Goal: Task Accomplishment & Management: Complete application form

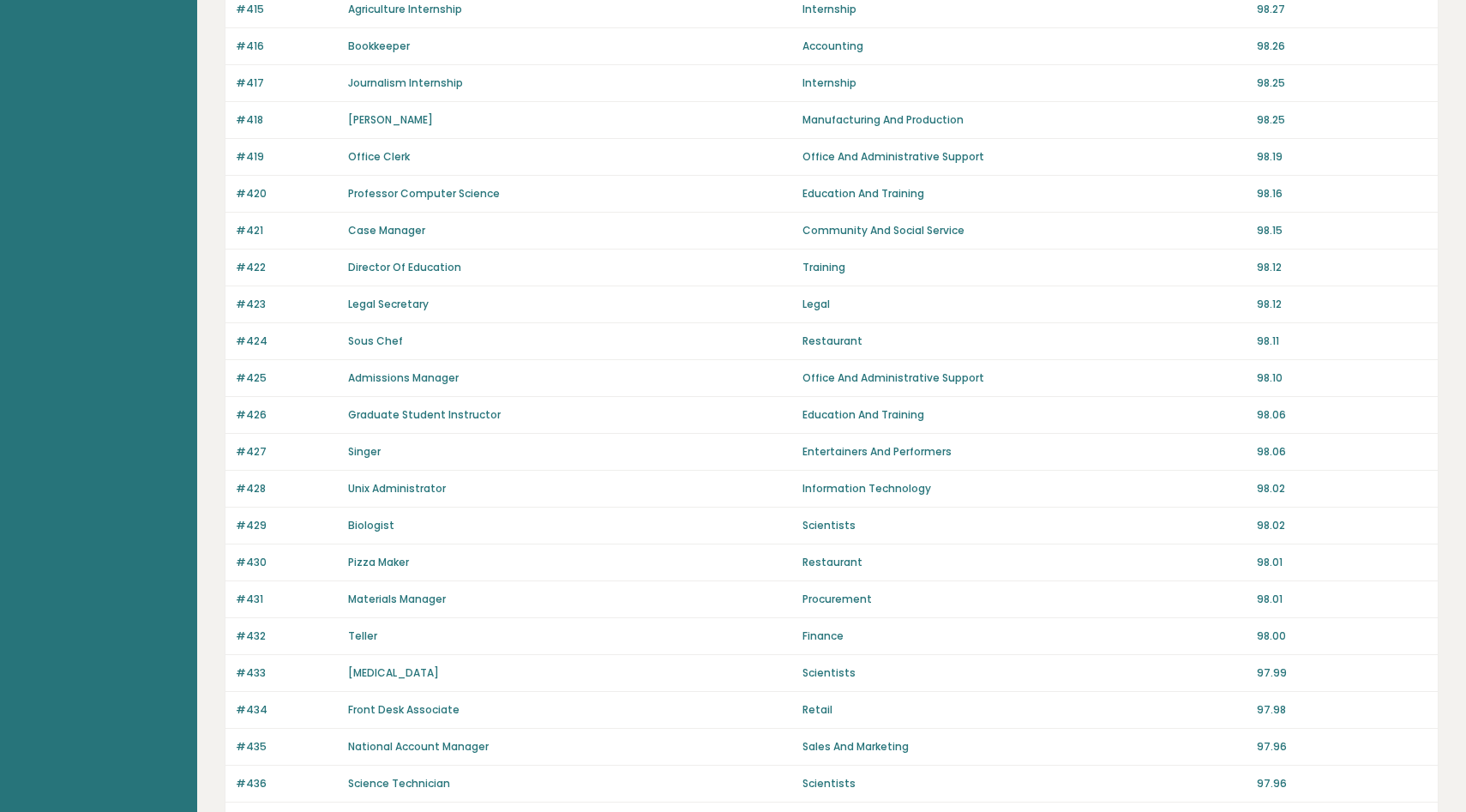
scroll to position [1003, 0]
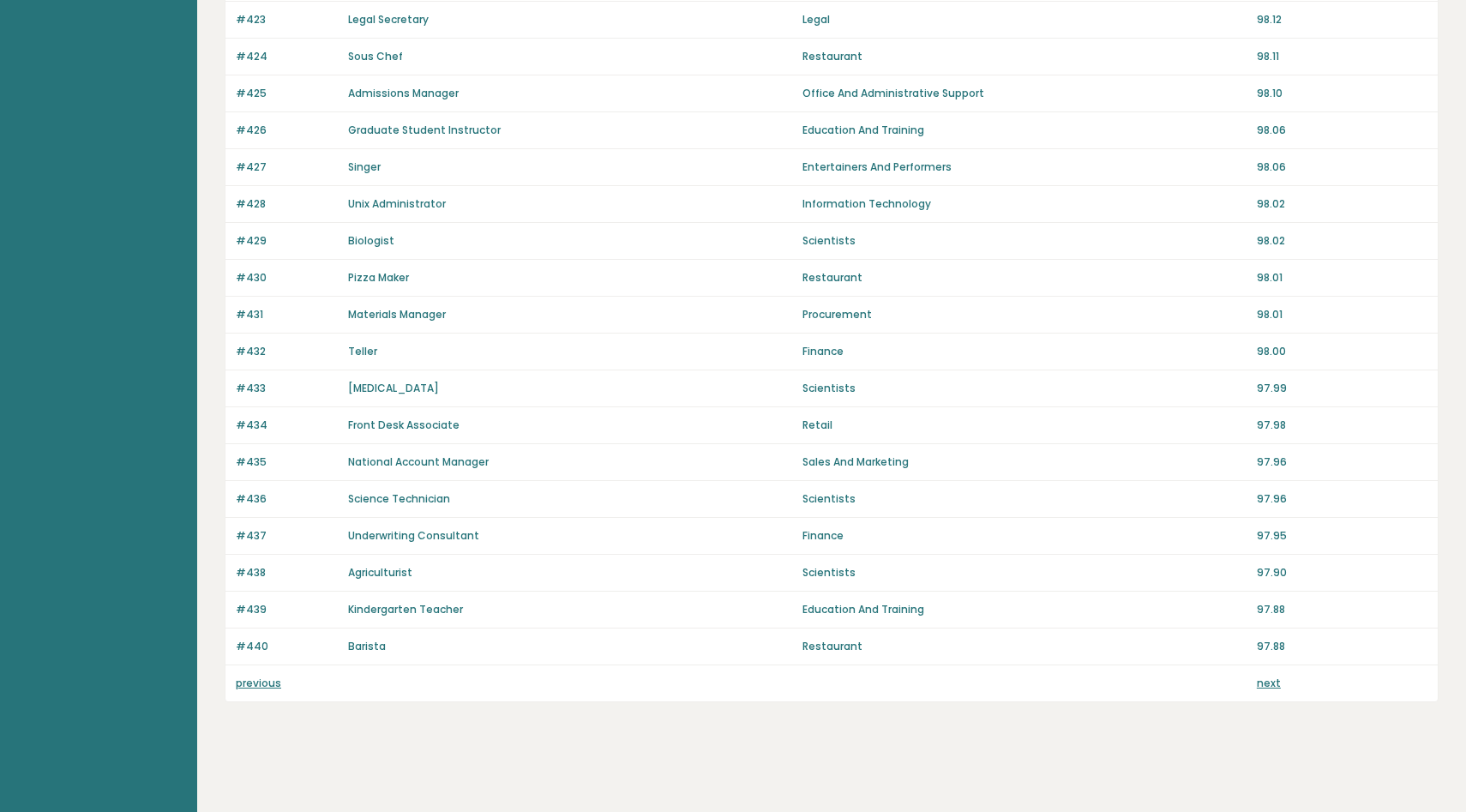
click at [1269, 684] on link "next" at bounding box center [1269, 683] width 24 height 14
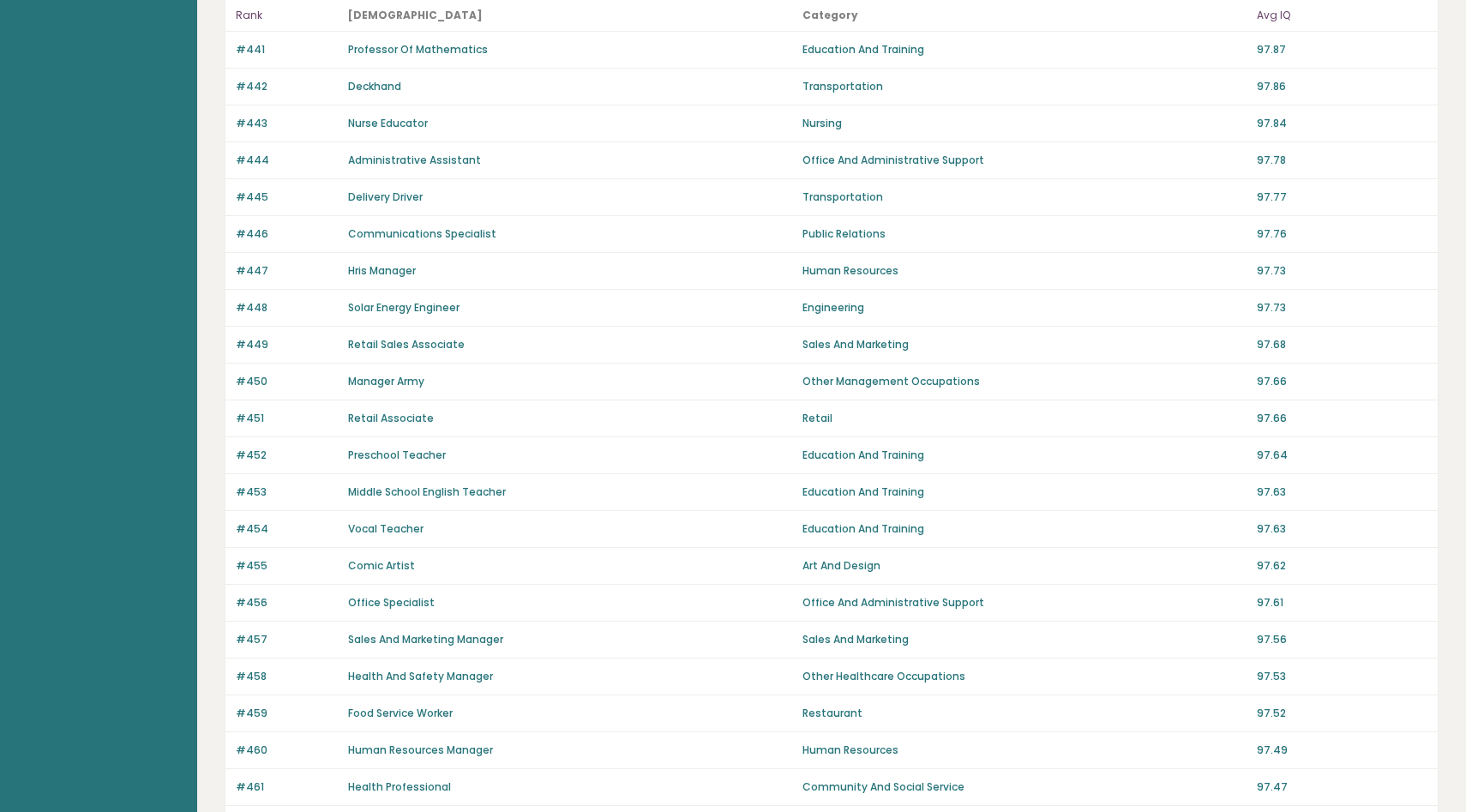
scroll to position [1003, 0]
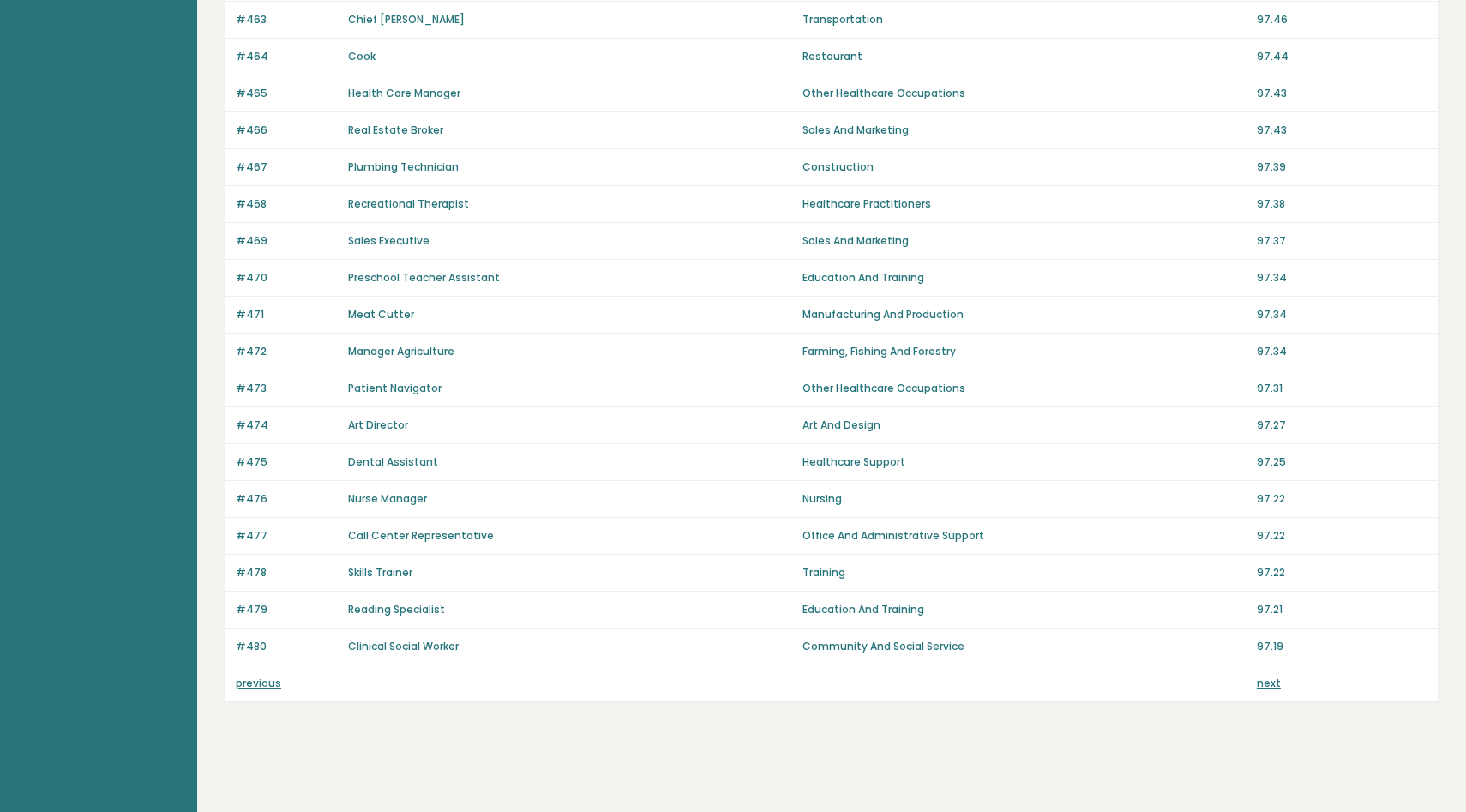
click at [1269, 684] on link "next" at bounding box center [1269, 683] width 24 height 14
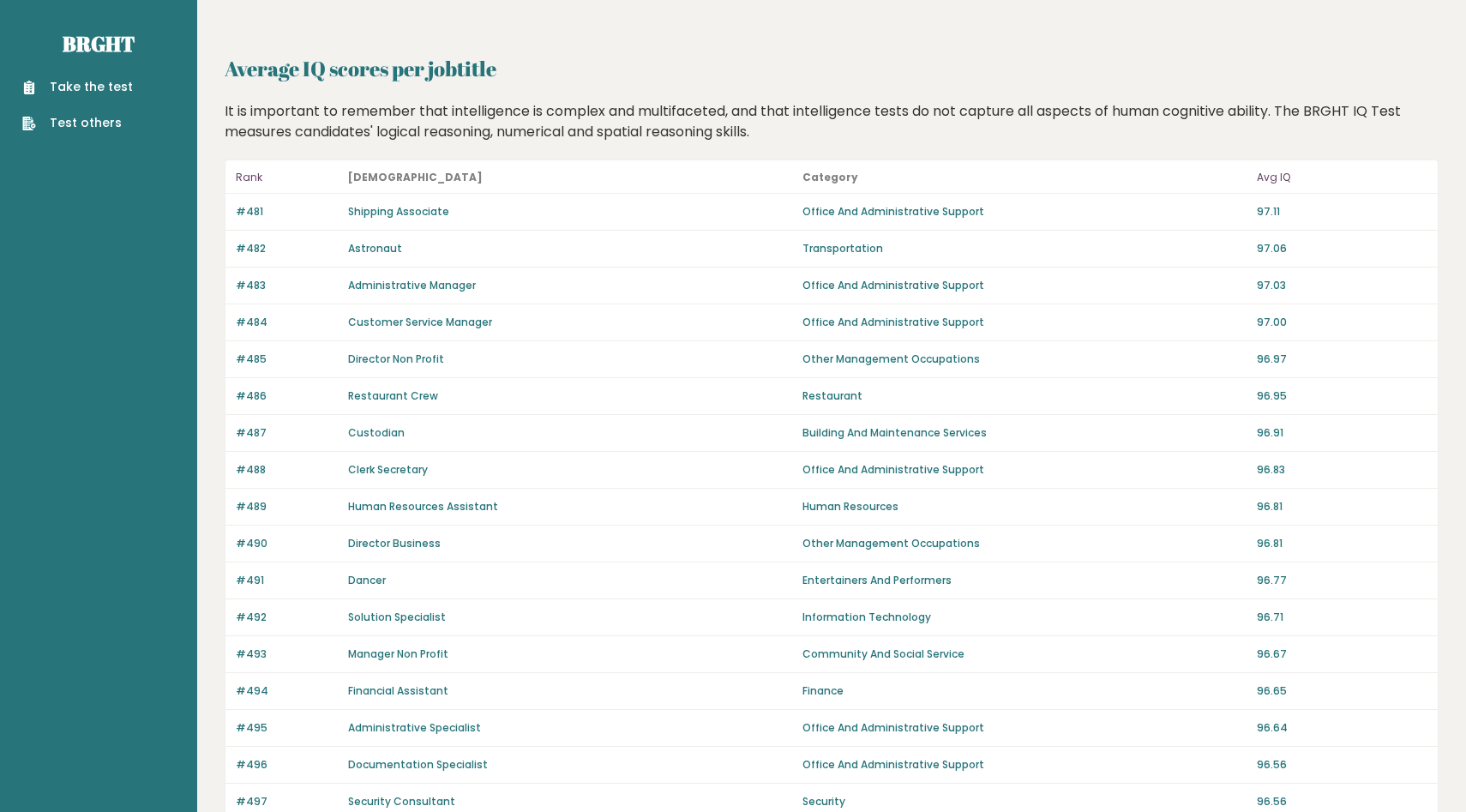
click at [86, 88] on link "Take the test" at bounding box center [78, 87] width 111 height 18
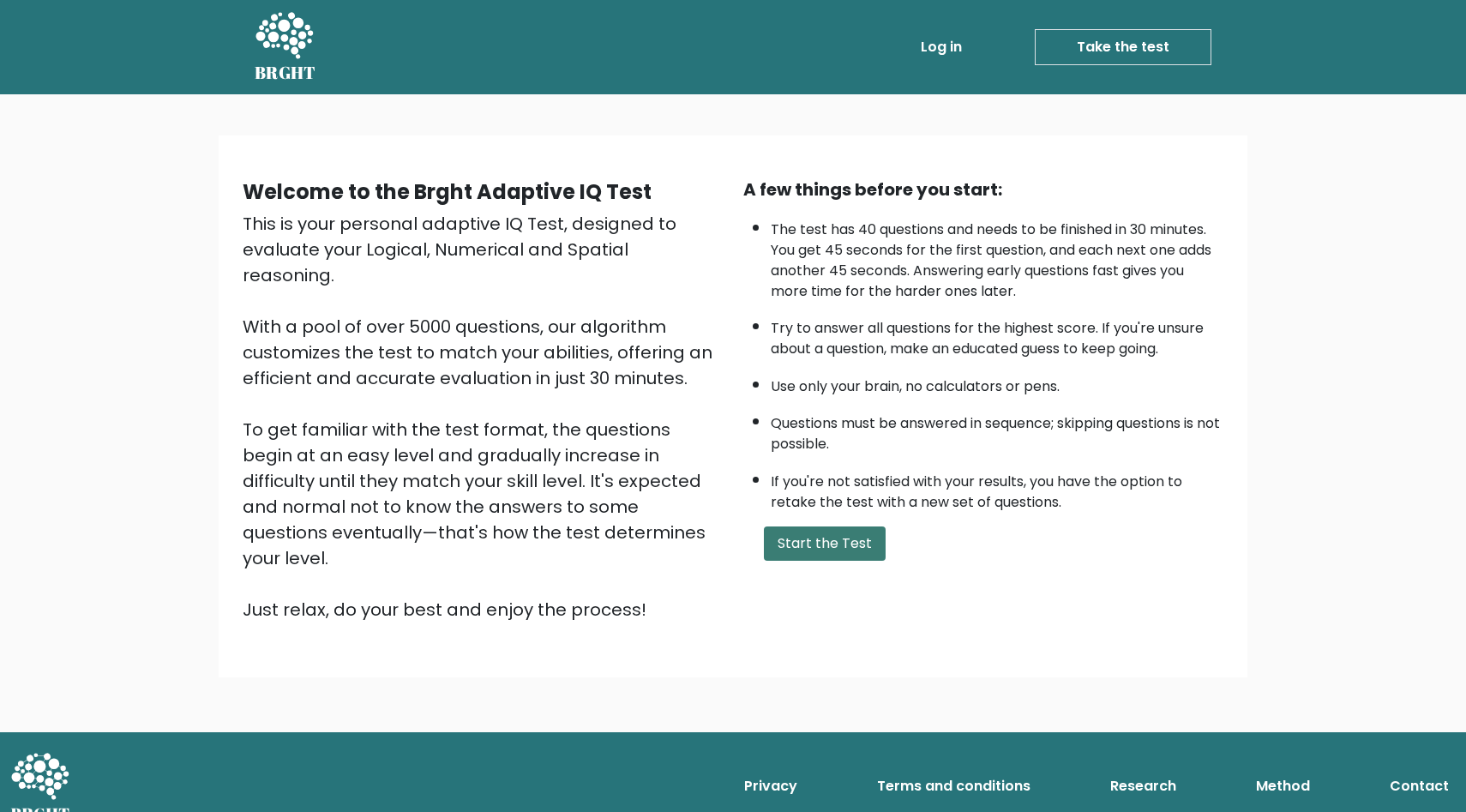
click at [830, 548] on button "Start the Test" at bounding box center [824, 543] width 121 height 34
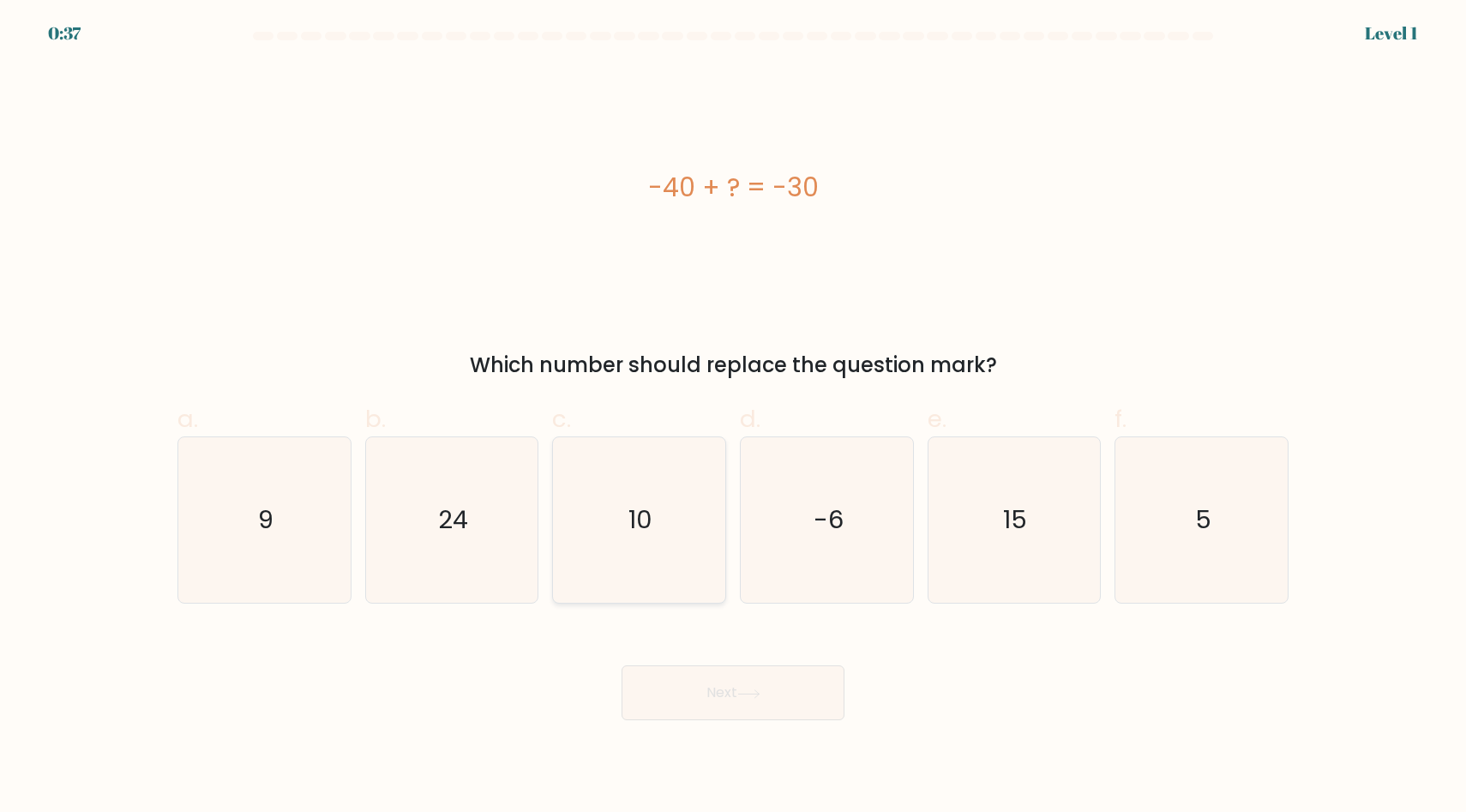
click at [584, 521] on icon "10" at bounding box center [639, 519] width 165 height 165
click at [733, 418] on input "c. 10" at bounding box center [733, 411] width 1 height 11
radio input "true"
click at [684, 700] on button "Next" at bounding box center [733, 692] width 223 height 54
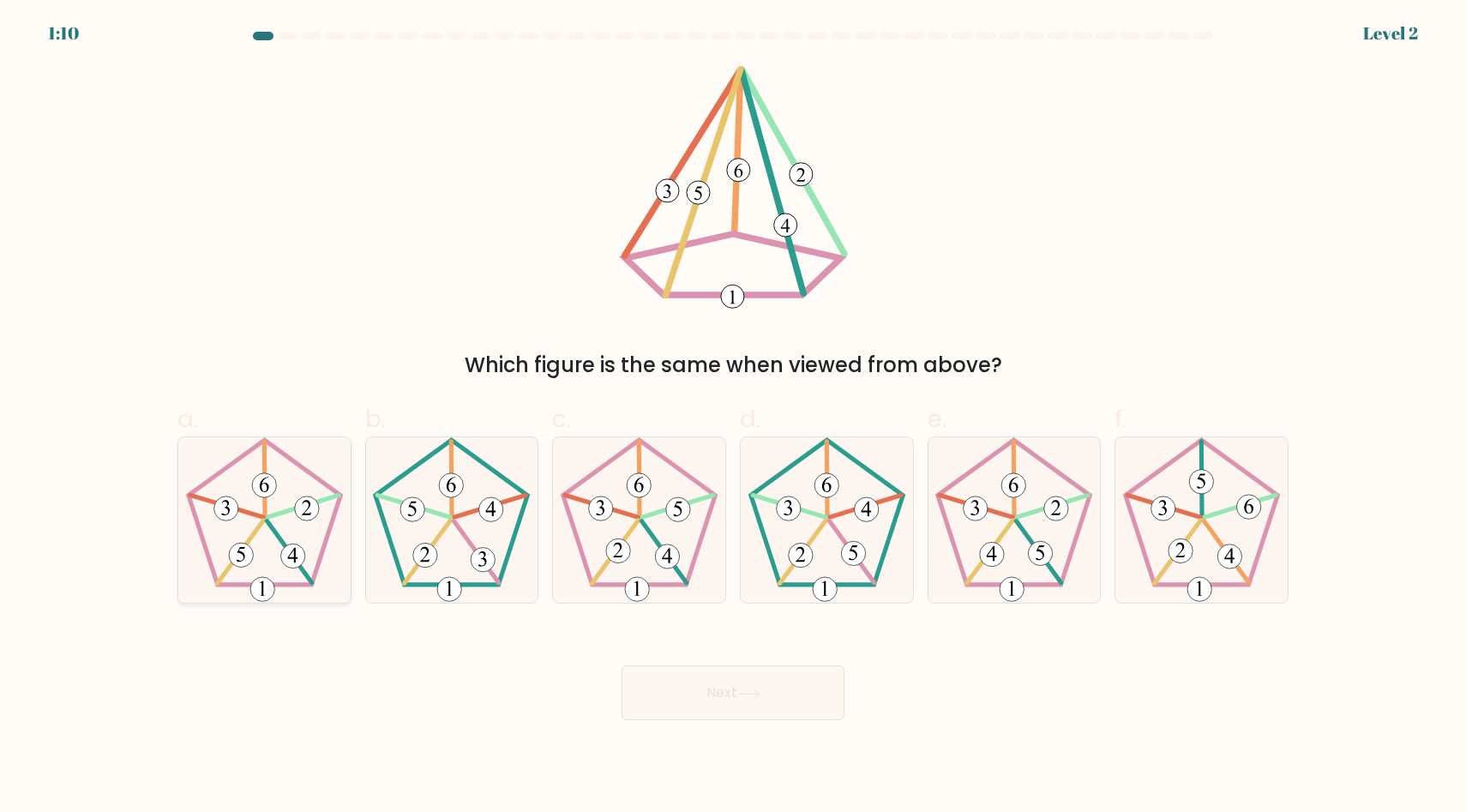
click at [254, 532] on 439 at bounding box center [240, 551] width 46 height 62
click at [733, 418] on input "a." at bounding box center [733, 411] width 1 height 11
radio input "true"
click at [769, 680] on button "Next" at bounding box center [733, 692] width 223 height 54
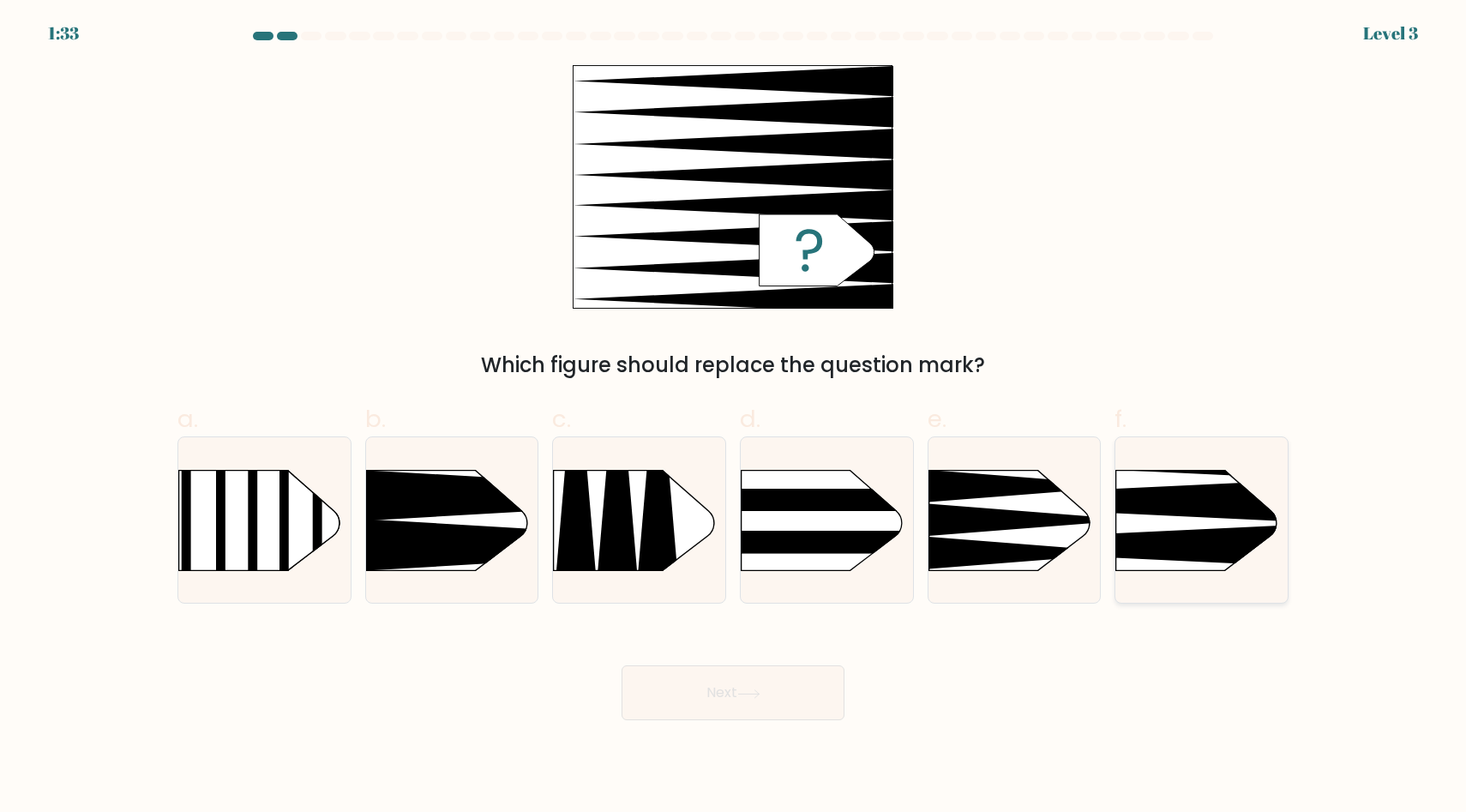
click at [1225, 504] on icon at bounding box center [1080, 501] width 449 height 43
click at [733, 418] on input "f." at bounding box center [733, 411] width 1 height 11
radio input "true"
click at [790, 709] on button "Next" at bounding box center [733, 692] width 223 height 54
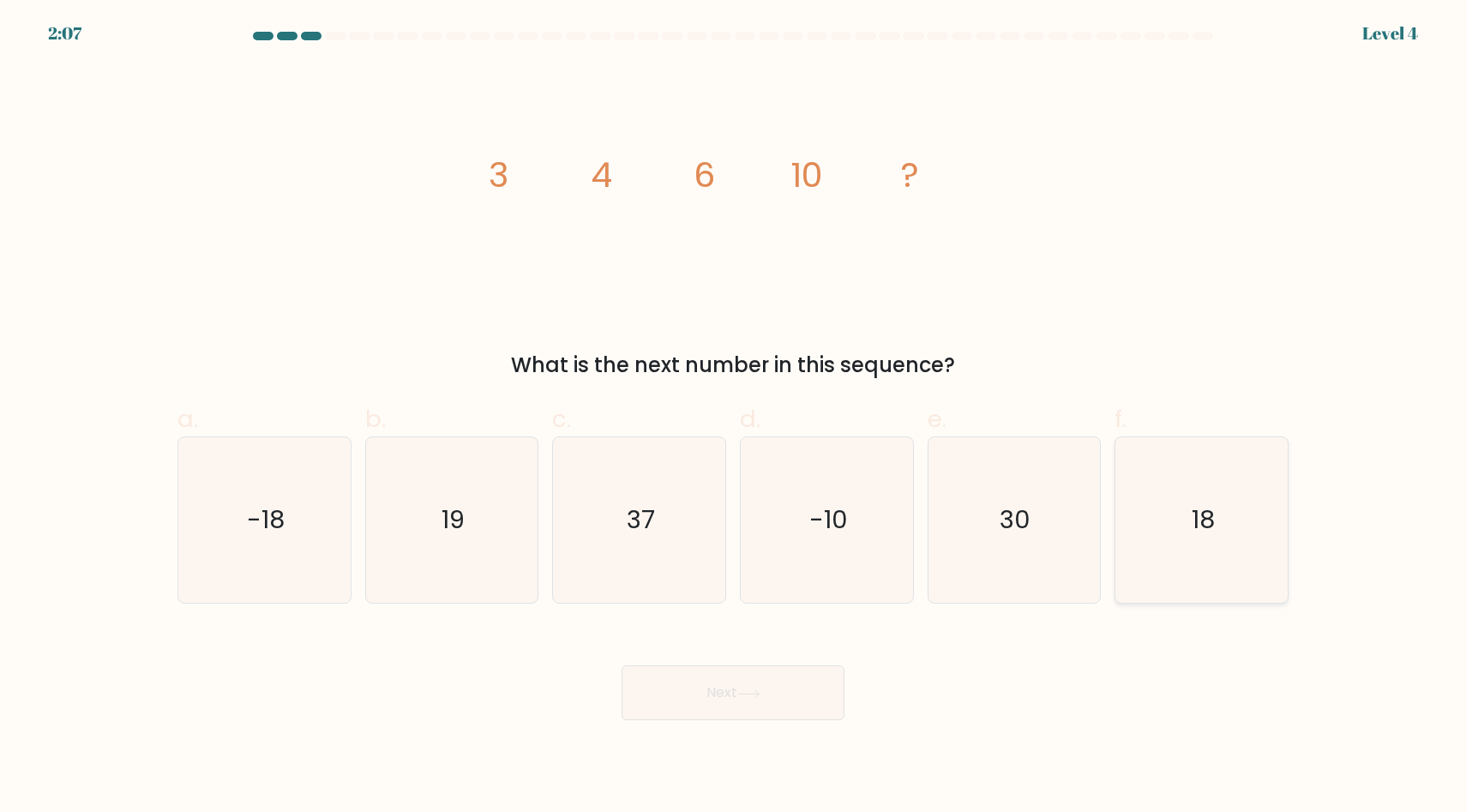
click at [1196, 508] on text "18" at bounding box center [1204, 520] width 23 height 34
click at [733, 418] on input "f. 18" at bounding box center [733, 411] width 1 height 11
radio input "true"
click at [768, 684] on button "Next" at bounding box center [733, 692] width 223 height 54
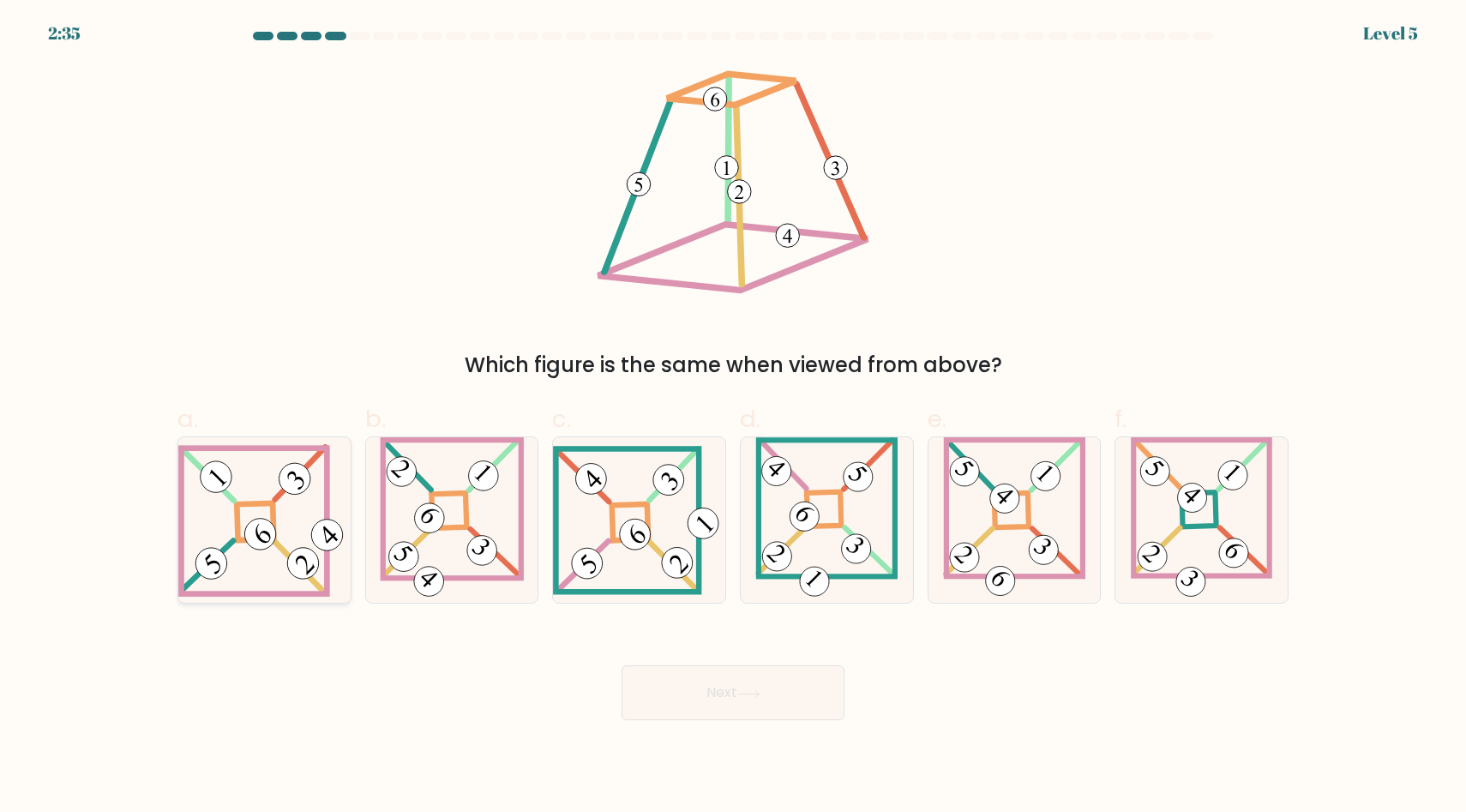
click at [277, 507] on icon at bounding box center [264, 521] width 172 height 153
click at [733, 418] on input "a." at bounding box center [733, 411] width 1 height 11
radio input "true"
click at [755, 694] on icon at bounding box center [749, 694] width 23 height 10
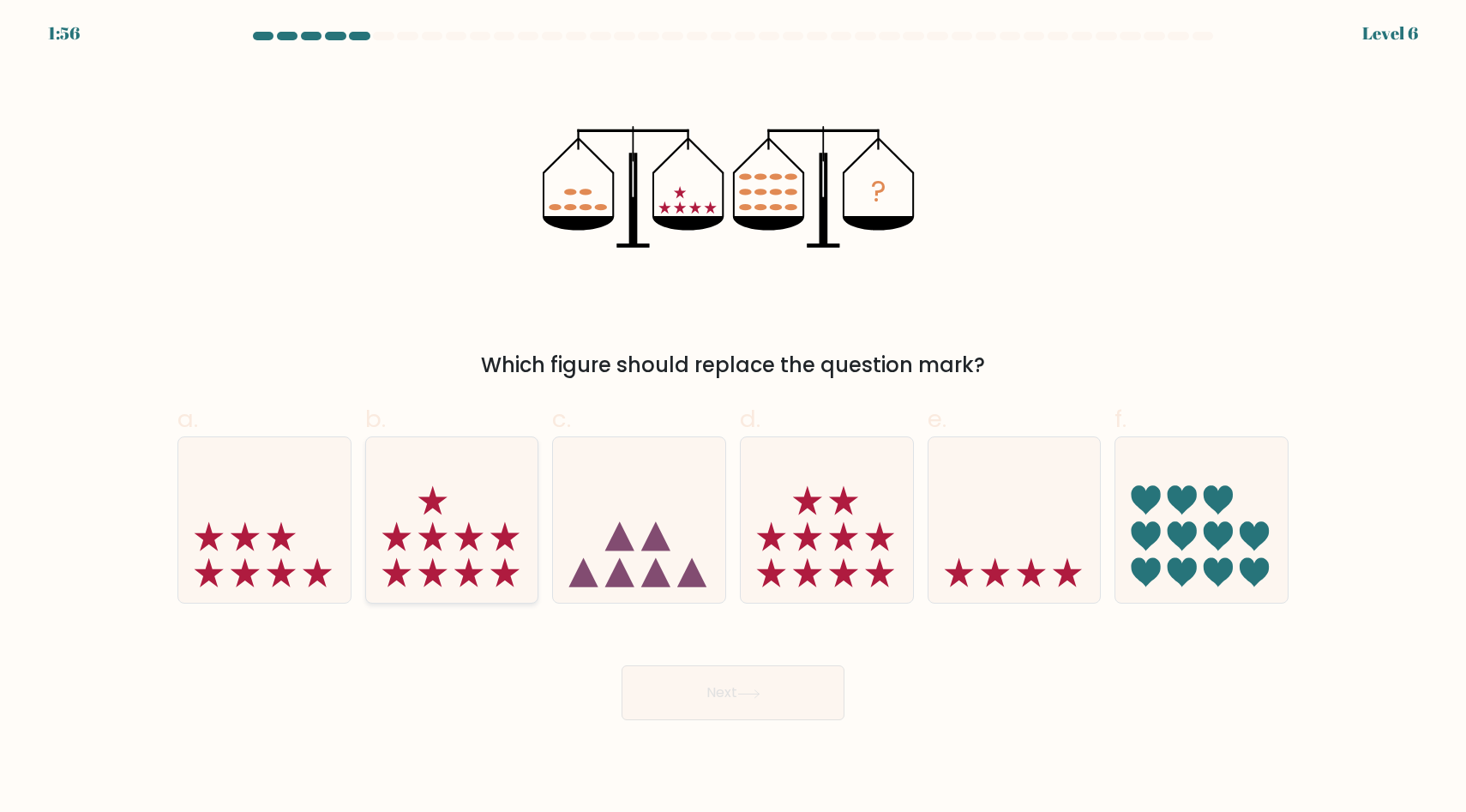
click at [439, 556] on icon at bounding box center [451, 519] width 172 height 142
click at [733, 418] on input "b." at bounding box center [733, 411] width 1 height 11
radio input "true"
click at [750, 695] on icon at bounding box center [749, 694] width 23 height 10
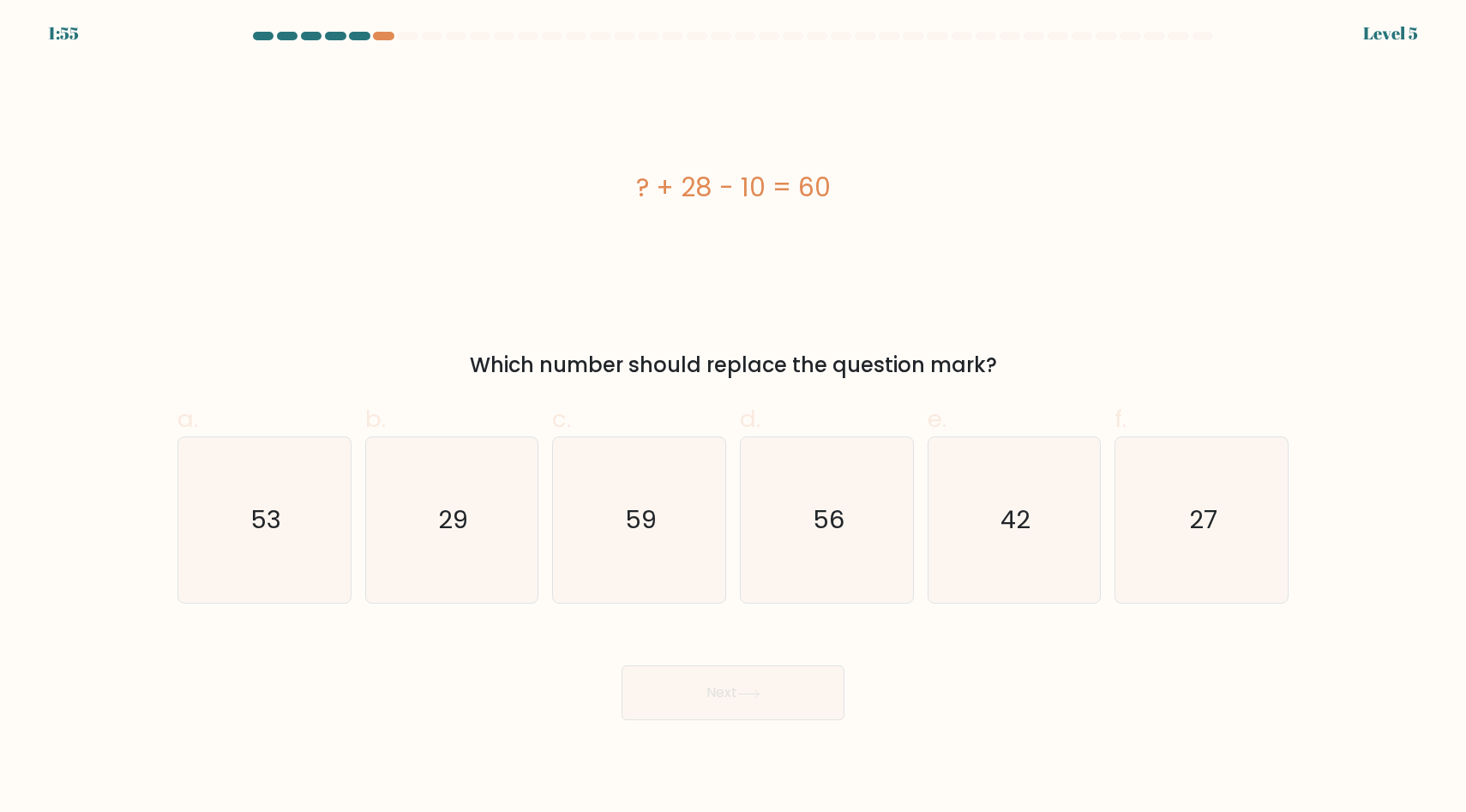
click at [750, 695] on icon at bounding box center [749, 694] width 23 height 10
click at [977, 554] on icon "42" at bounding box center [1013, 519] width 165 height 165
click at [733, 418] on input "e. 42" at bounding box center [733, 411] width 1 height 11
radio input "true"
click at [807, 692] on button "Next" at bounding box center [733, 692] width 223 height 54
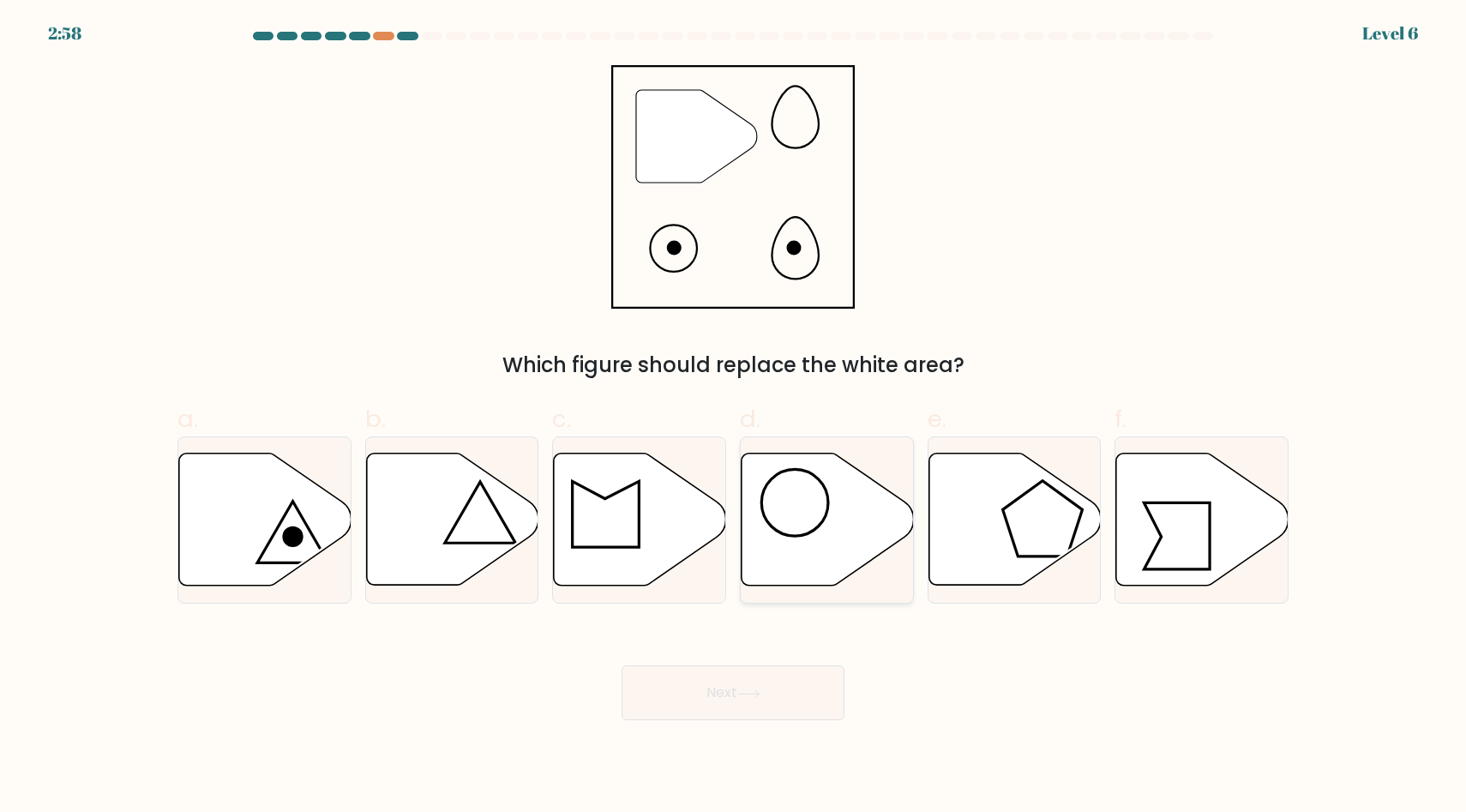
click at [785, 561] on icon at bounding box center [827, 519] width 172 height 132
click at [733, 418] on input "d." at bounding box center [733, 411] width 1 height 11
radio input "true"
click at [736, 703] on button "Next" at bounding box center [733, 692] width 223 height 54
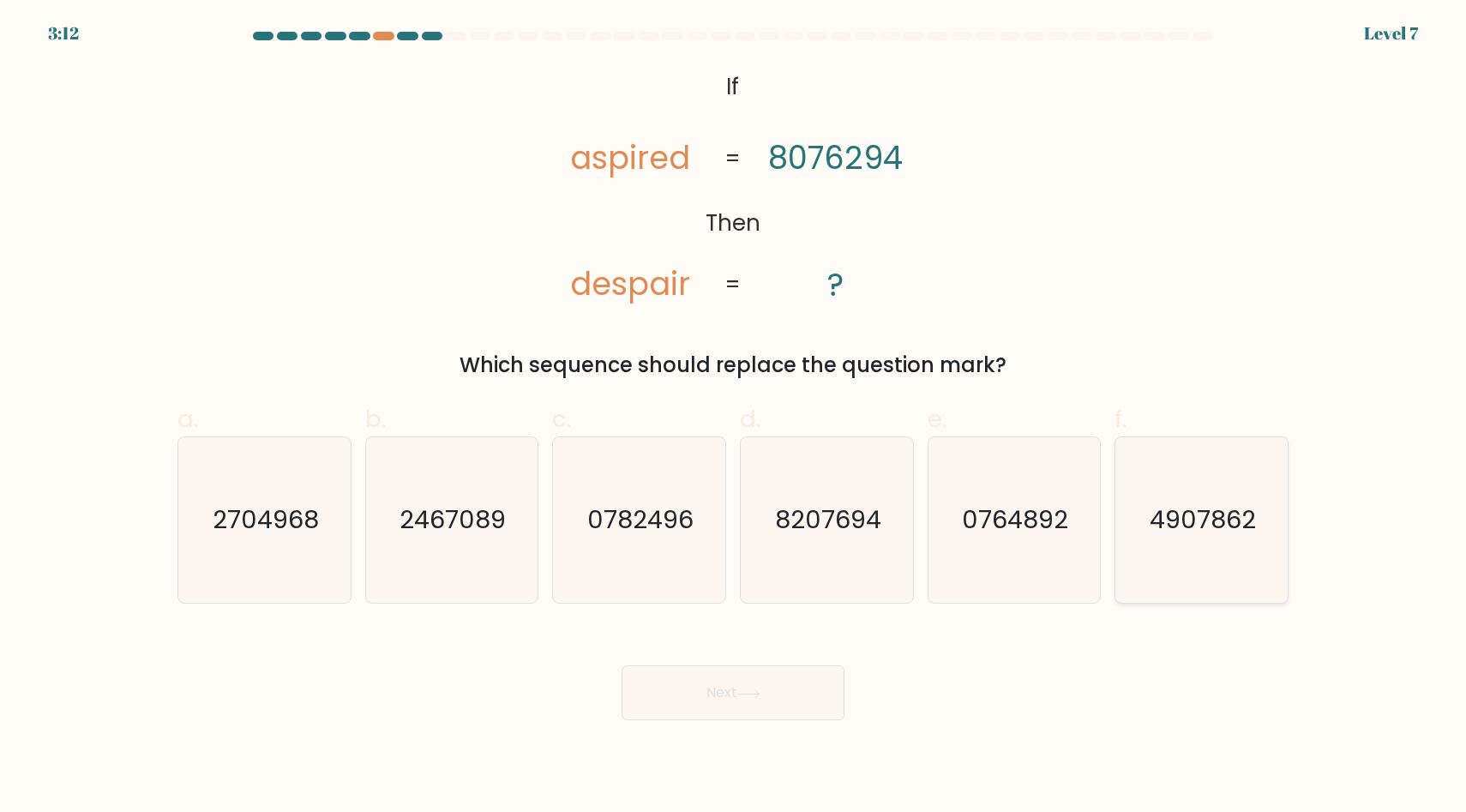
click at [1245, 521] on text "4907862" at bounding box center [1203, 520] width 106 height 34
click at [733, 418] on input "f. 4907862" at bounding box center [733, 411] width 1 height 11
radio input "true"
click at [708, 708] on button "Next" at bounding box center [733, 692] width 223 height 54
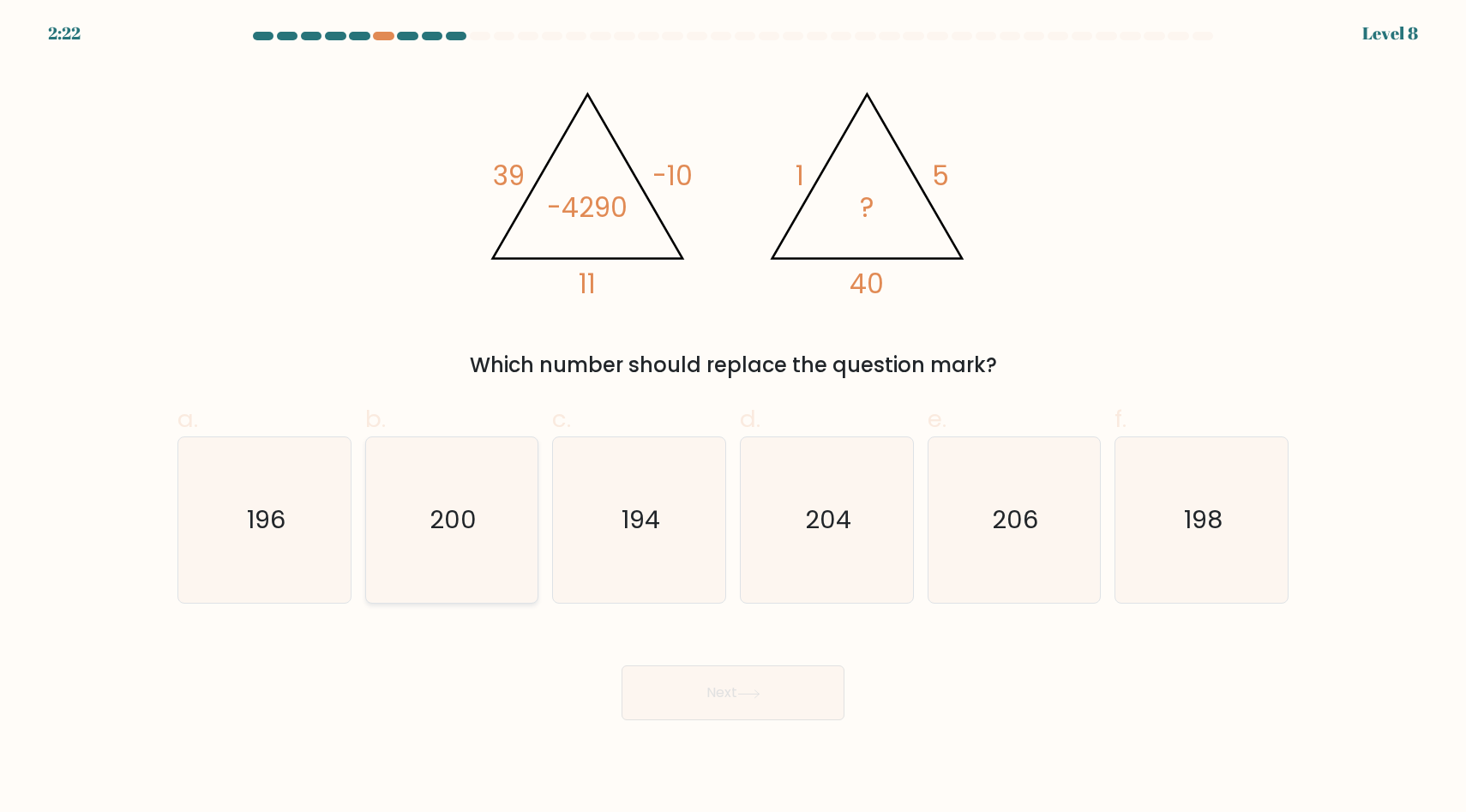
click at [492, 522] on icon "200" at bounding box center [451, 519] width 165 height 165
click at [733, 418] on input "b. 200" at bounding box center [733, 411] width 1 height 11
radio input "true"
click at [714, 700] on button "Next" at bounding box center [733, 692] width 223 height 54
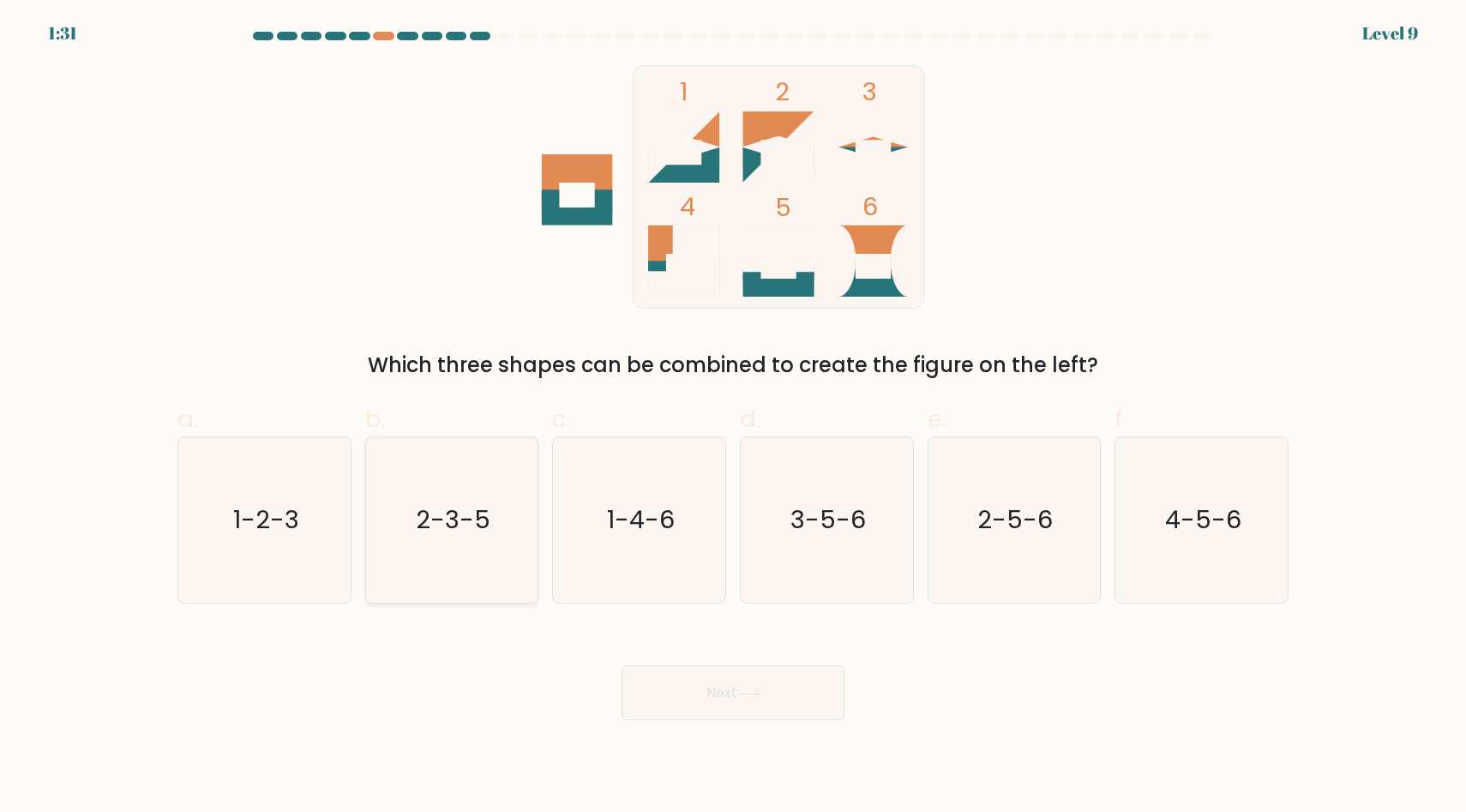
click at [457, 566] on icon "2-3-5" at bounding box center [451, 519] width 165 height 165
click at [733, 418] on input "b. 2-3-5" at bounding box center [733, 411] width 1 height 11
radio input "true"
click at [714, 683] on button "Next" at bounding box center [733, 692] width 223 height 54
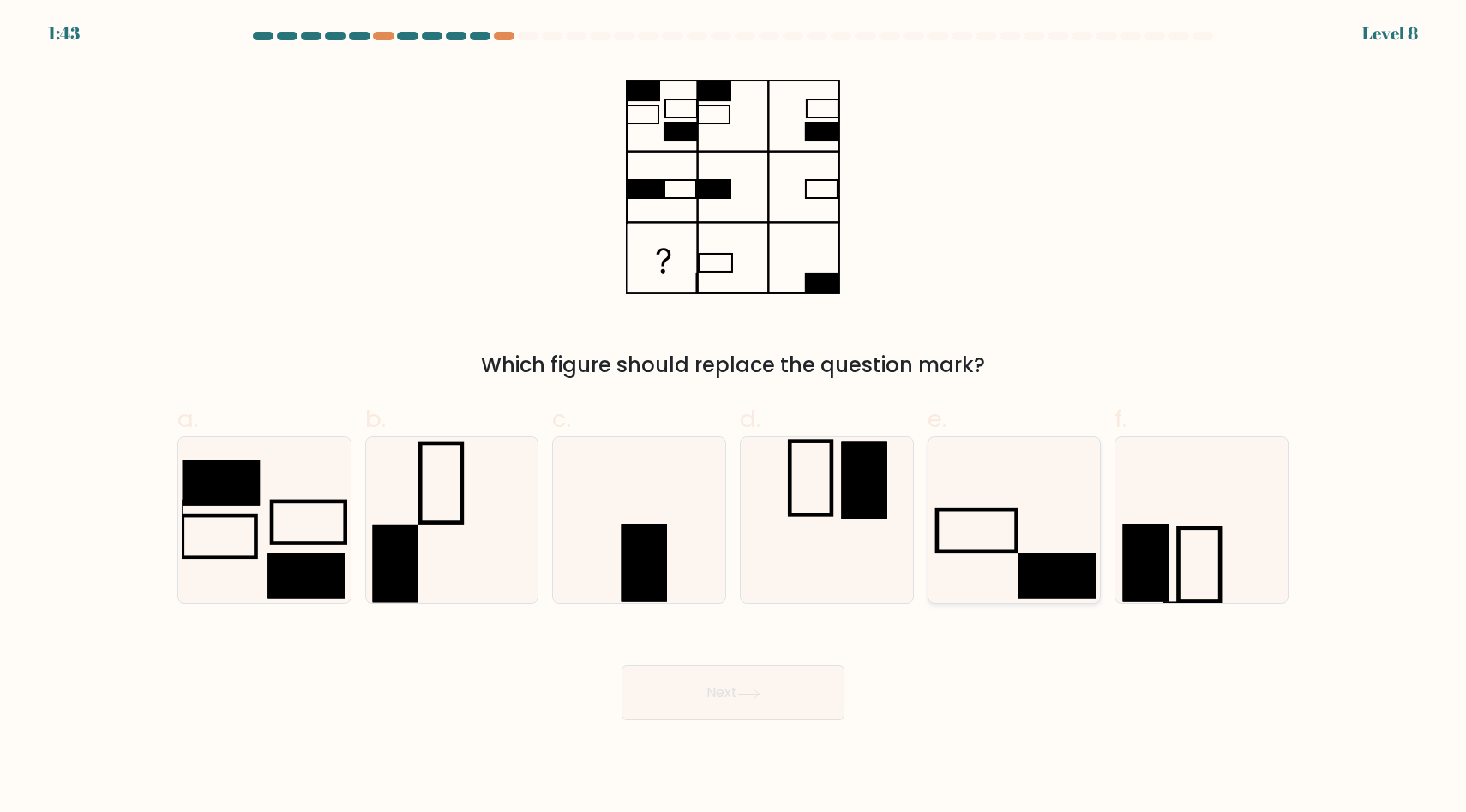
click at [1046, 540] on icon at bounding box center [1013, 519] width 165 height 165
click at [733, 418] on input "e." at bounding box center [733, 411] width 1 height 11
radio input "true"
click at [750, 698] on icon at bounding box center [749, 694] width 23 height 10
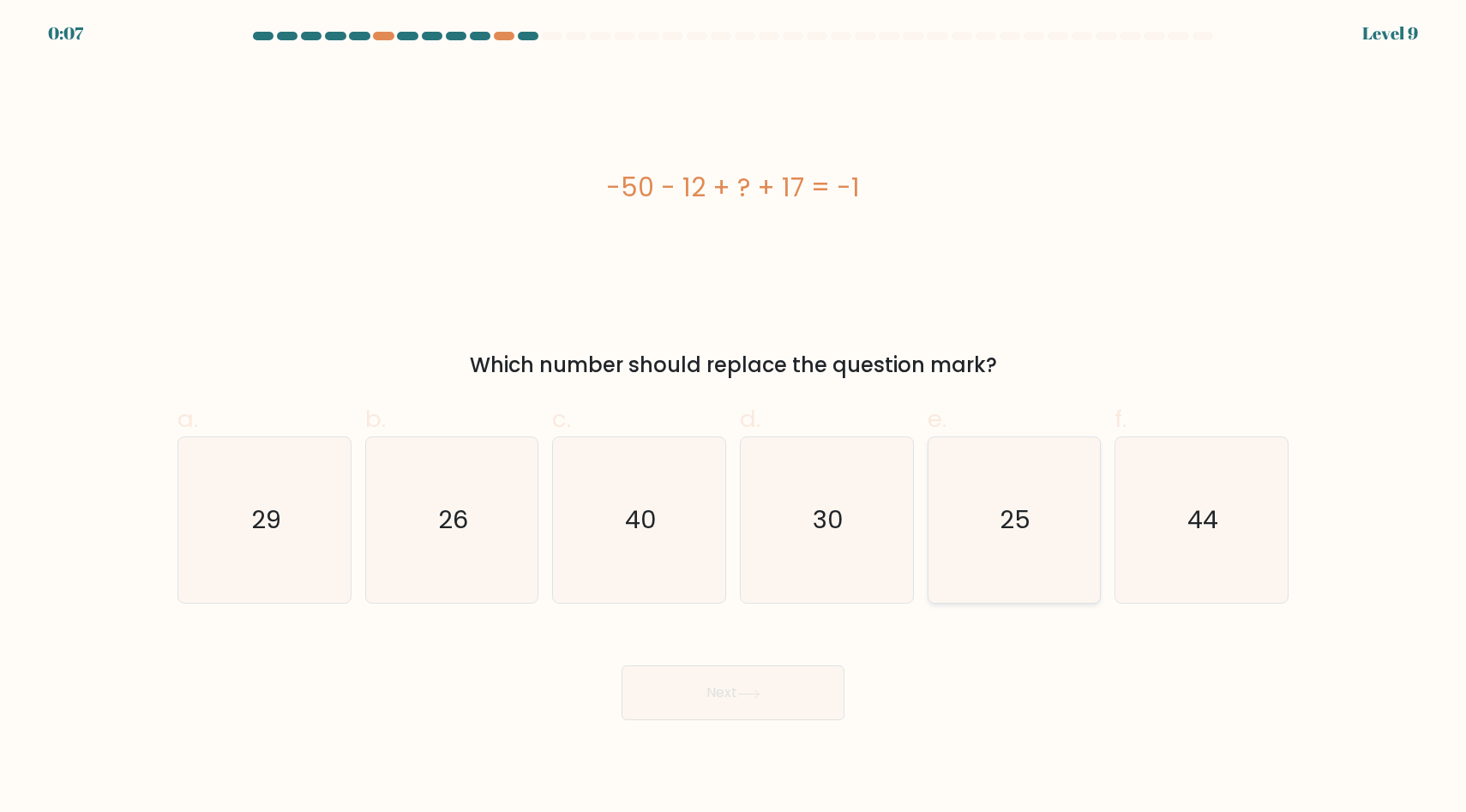
click at [1018, 447] on icon "25" at bounding box center [1013, 519] width 165 height 165
click at [733, 418] on input "e. 25" at bounding box center [733, 411] width 1 height 11
radio input "true"
click at [761, 700] on button "Next" at bounding box center [733, 692] width 223 height 54
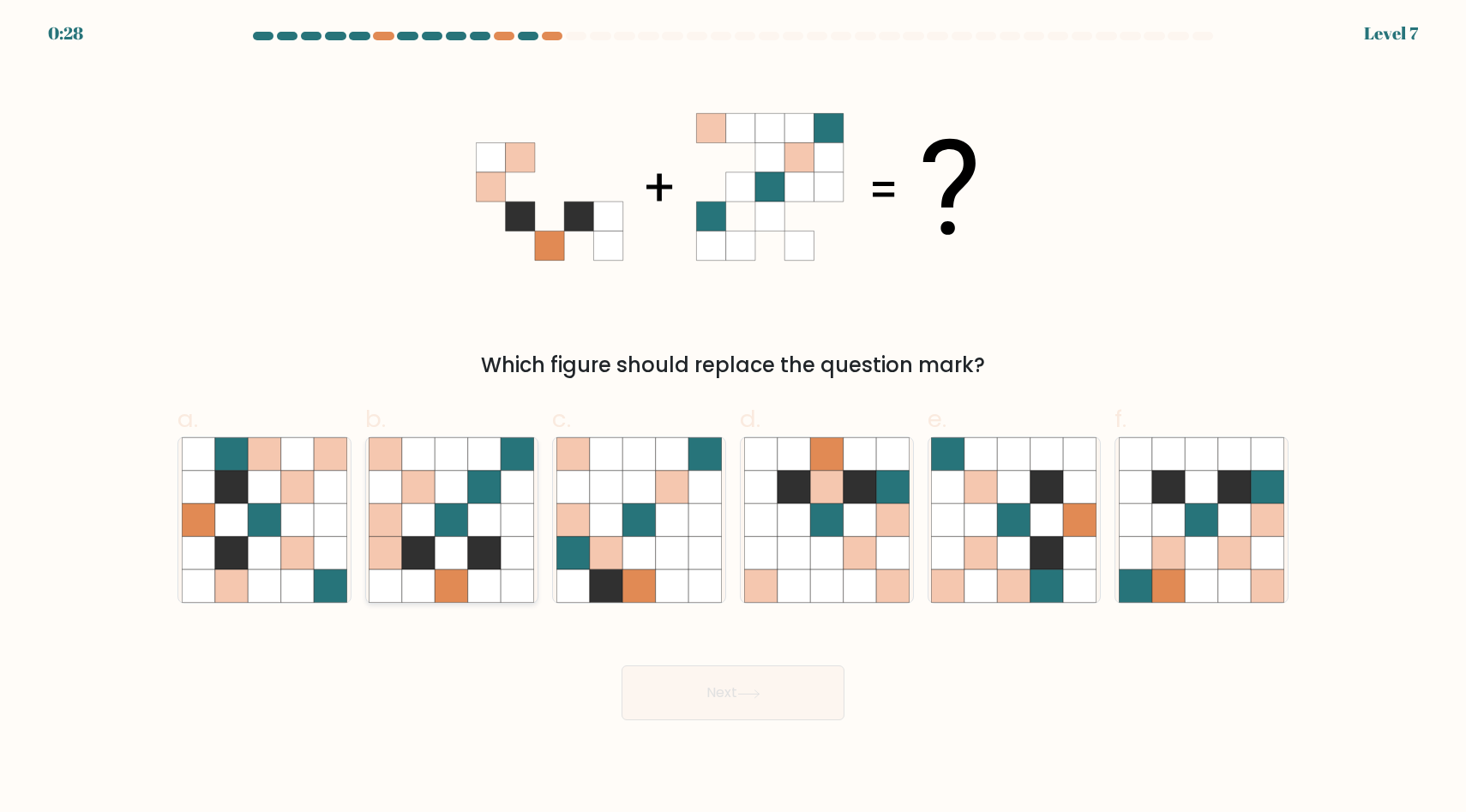
click at [407, 512] on icon at bounding box center [418, 520] width 33 height 33
click at [733, 418] on input "b." at bounding box center [733, 411] width 1 height 11
radio input "true"
click at [703, 677] on button "Next" at bounding box center [733, 692] width 223 height 54
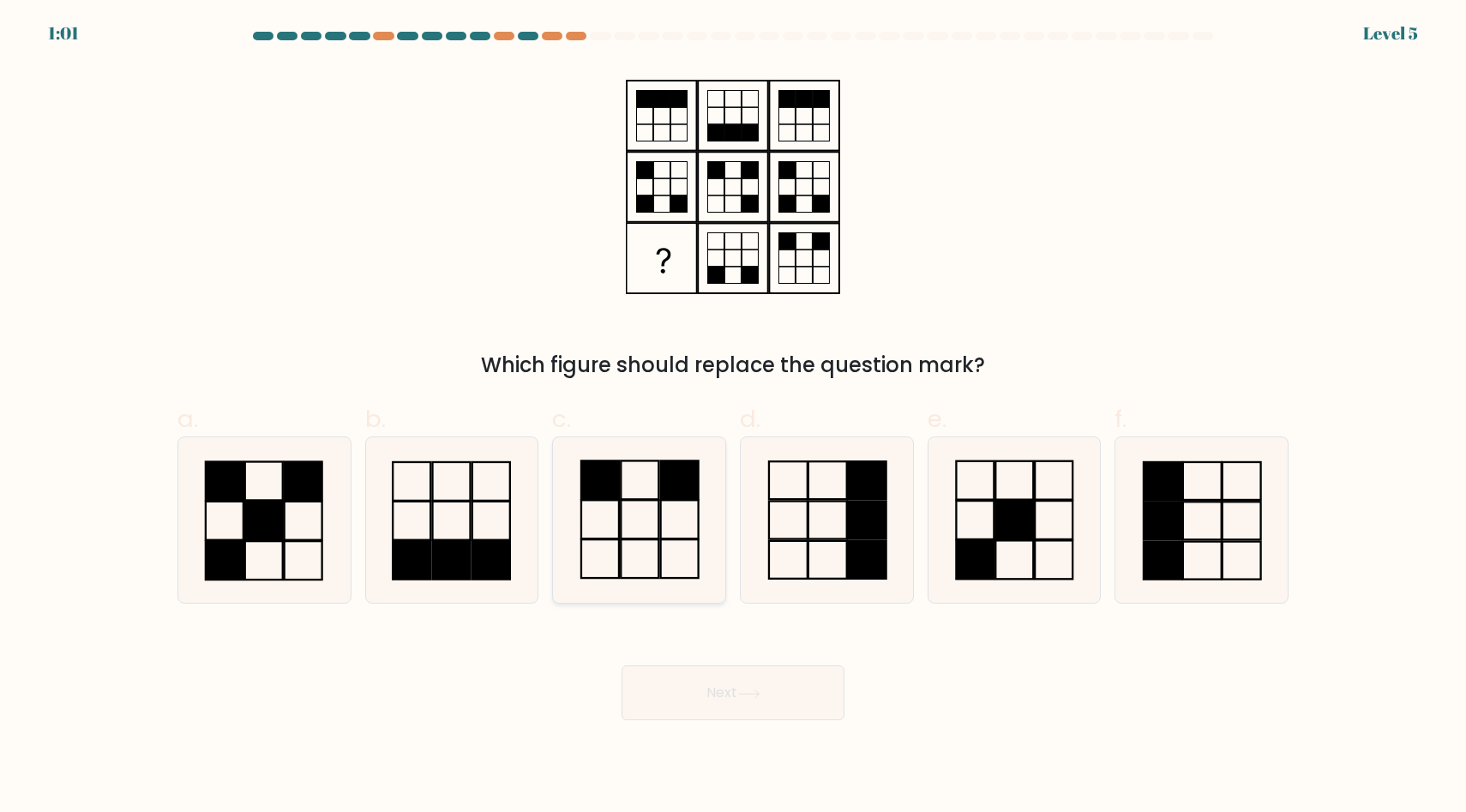
click at [667, 541] on icon at bounding box center [639, 519] width 165 height 165
click at [733, 418] on input "c." at bounding box center [733, 411] width 1 height 11
radio input "true"
click at [702, 689] on button "Next" at bounding box center [733, 692] width 223 height 54
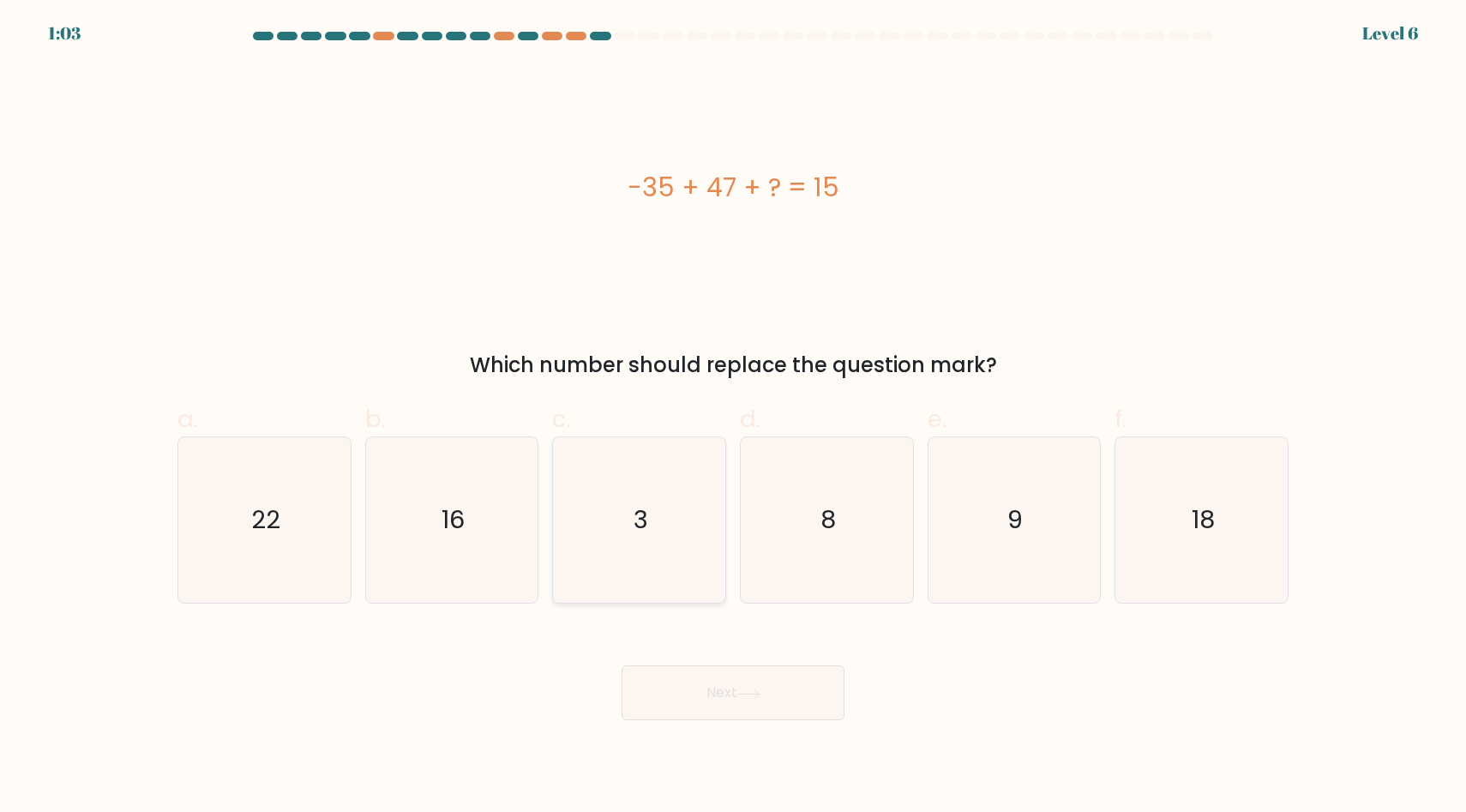
click at [649, 543] on icon "3" at bounding box center [639, 519] width 165 height 165
click at [733, 418] on input "c. 3" at bounding box center [733, 411] width 1 height 11
radio input "true"
click at [713, 685] on button "Next" at bounding box center [733, 692] width 223 height 54
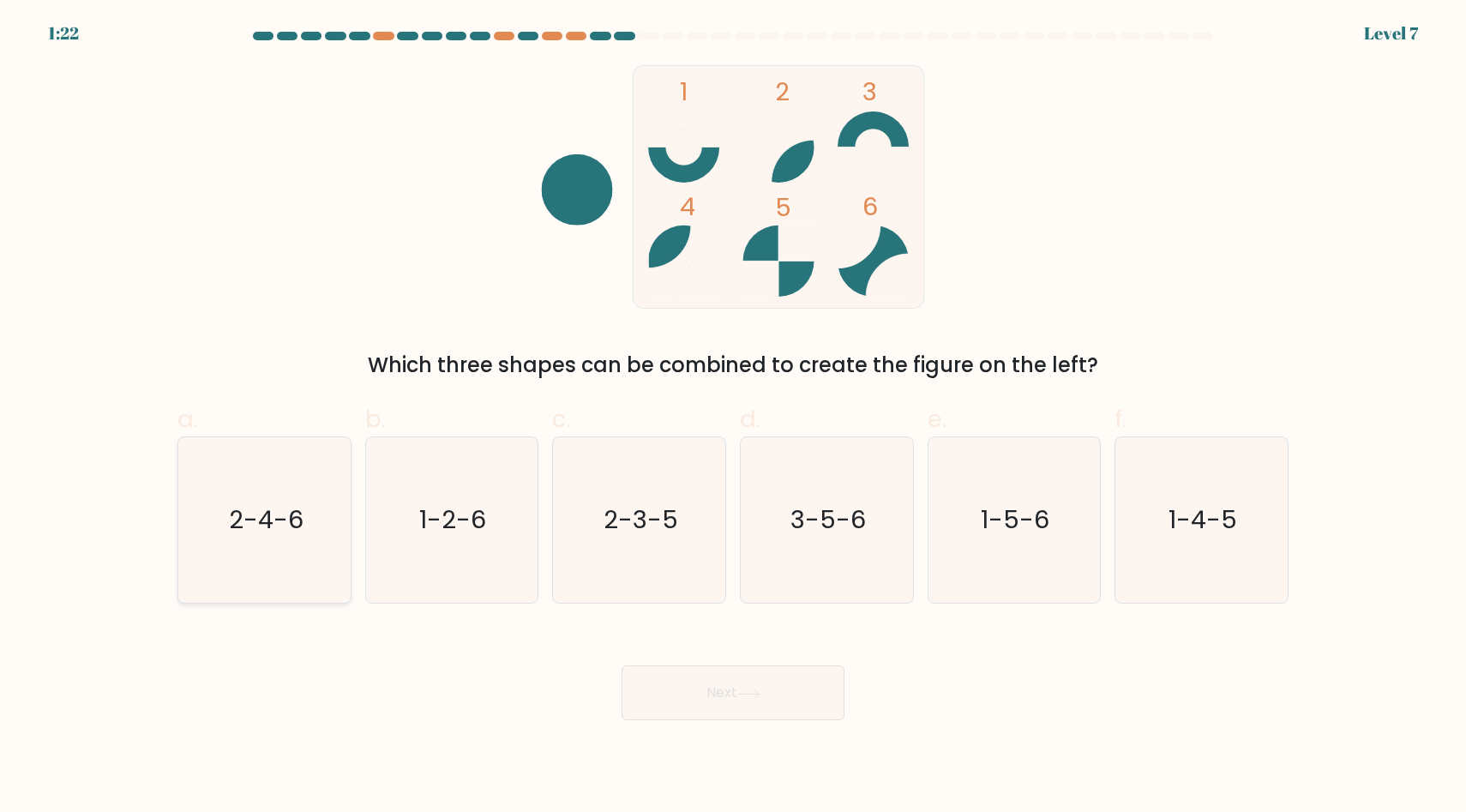
click at [292, 519] on text "2-4-6" at bounding box center [267, 520] width 75 height 34
click at [733, 418] on input "a. 2-4-6" at bounding box center [733, 411] width 1 height 11
radio input "true"
click at [716, 691] on button "Next" at bounding box center [733, 692] width 223 height 54
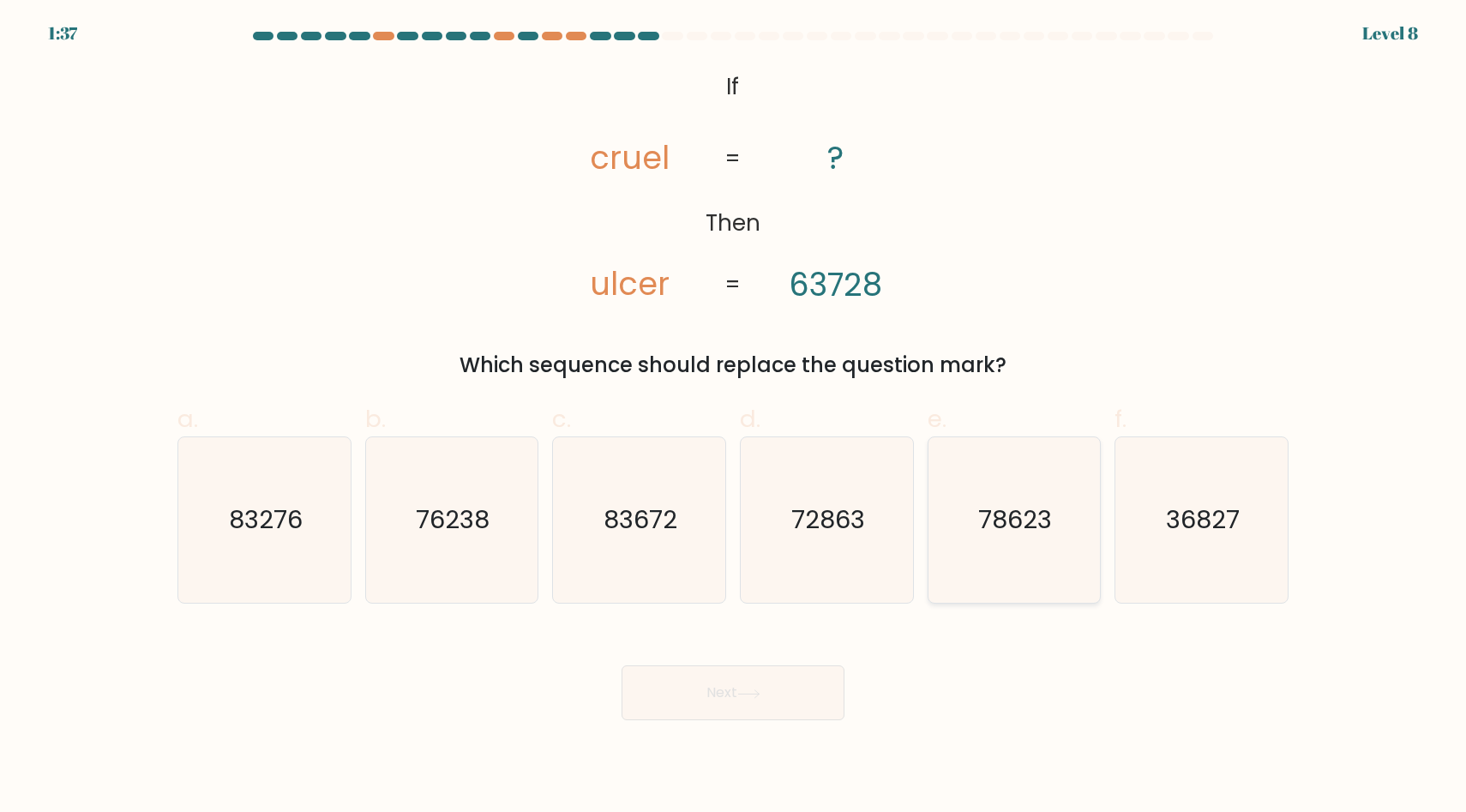
click at [983, 516] on text "78623" at bounding box center [1015, 520] width 74 height 34
click at [733, 418] on input "e. 78623" at bounding box center [733, 411] width 1 height 11
radio input "true"
click at [750, 684] on button "Next" at bounding box center [733, 692] width 223 height 54
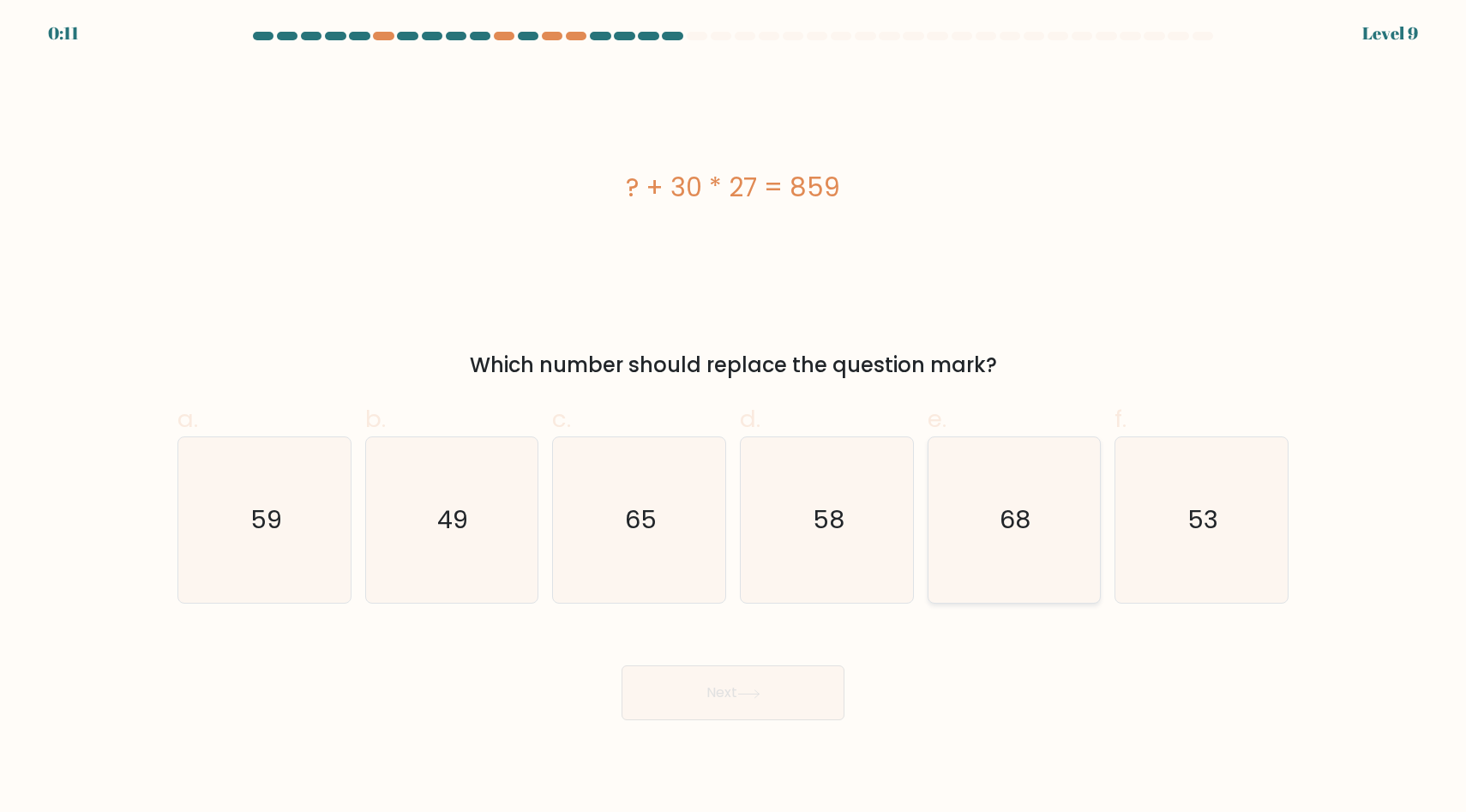
click at [994, 538] on icon "68" at bounding box center [1013, 519] width 165 height 165
click at [733, 418] on input "e. 68" at bounding box center [733, 411] width 1 height 11
radio input "true"
click at [758, 692] on icon at bounding box center [749, 694] width 23 height 10
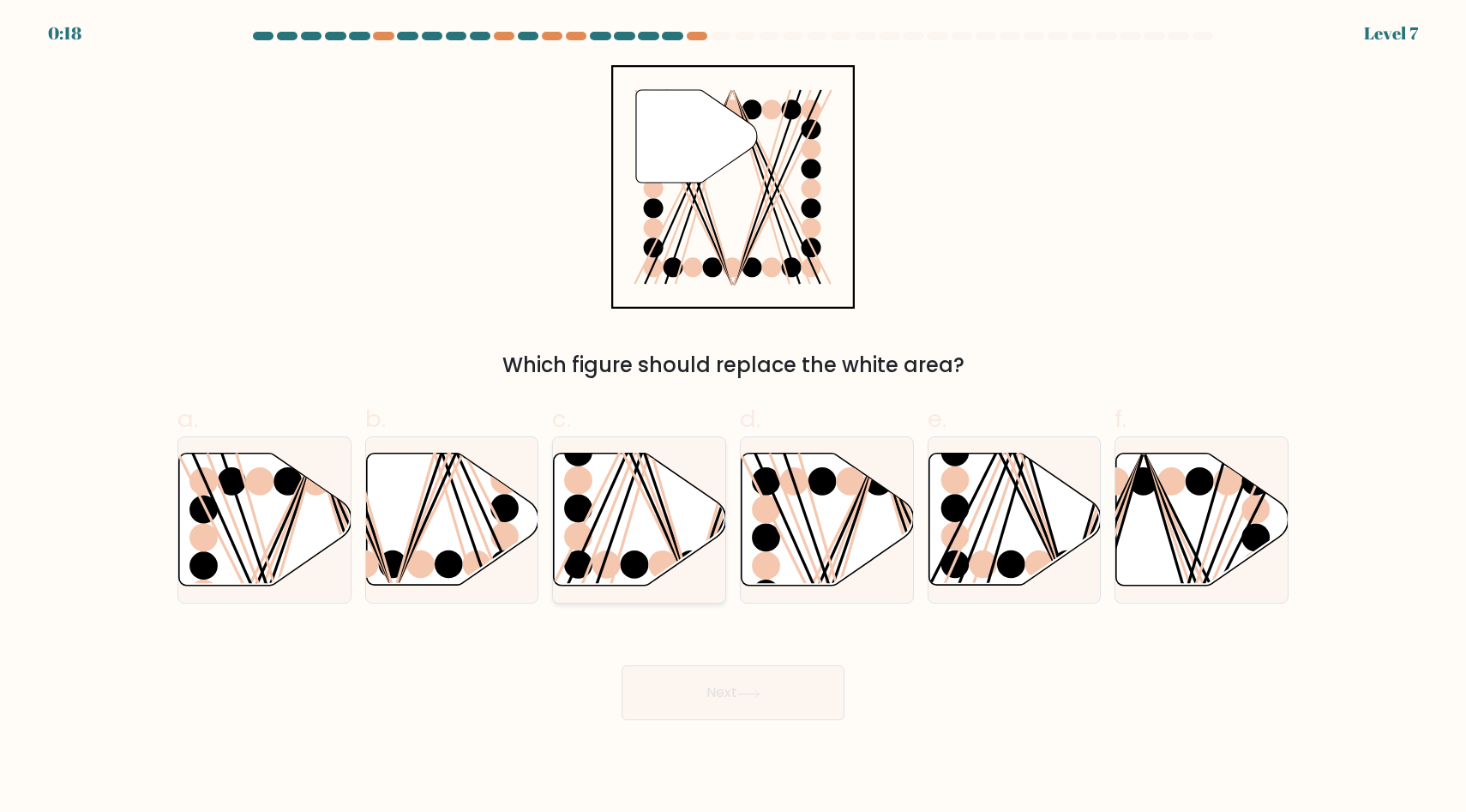
click at [640, 513] on icon at bounding box center [640, 519] width 172 height 132
click at [733, 418] on input "c." at bounding box center [733, 411] width 1 height 11
radio input "true"
click at [725, 690] on button "Next" at bounding box center [733, 692] width 223 height 54
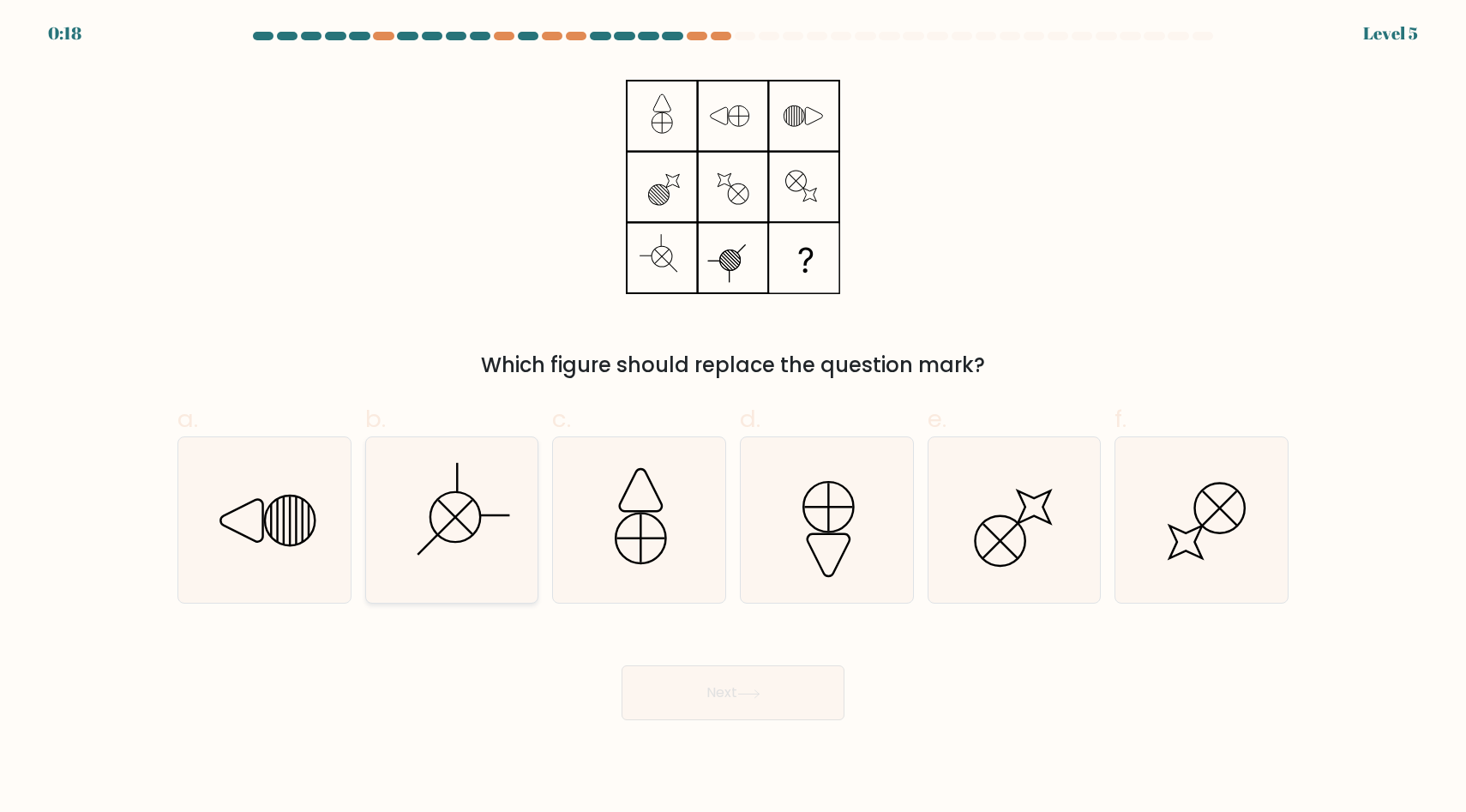
click at [452, 518] on line at bounding box center [456, 518] width 34 height 34
click at [733, 418] on input "b." at bounding box center [733, 411] width 1 height 11
radio input "true"
click at [733, 702] on button "Next" at bounding box center [733, 692] width 223 height 54
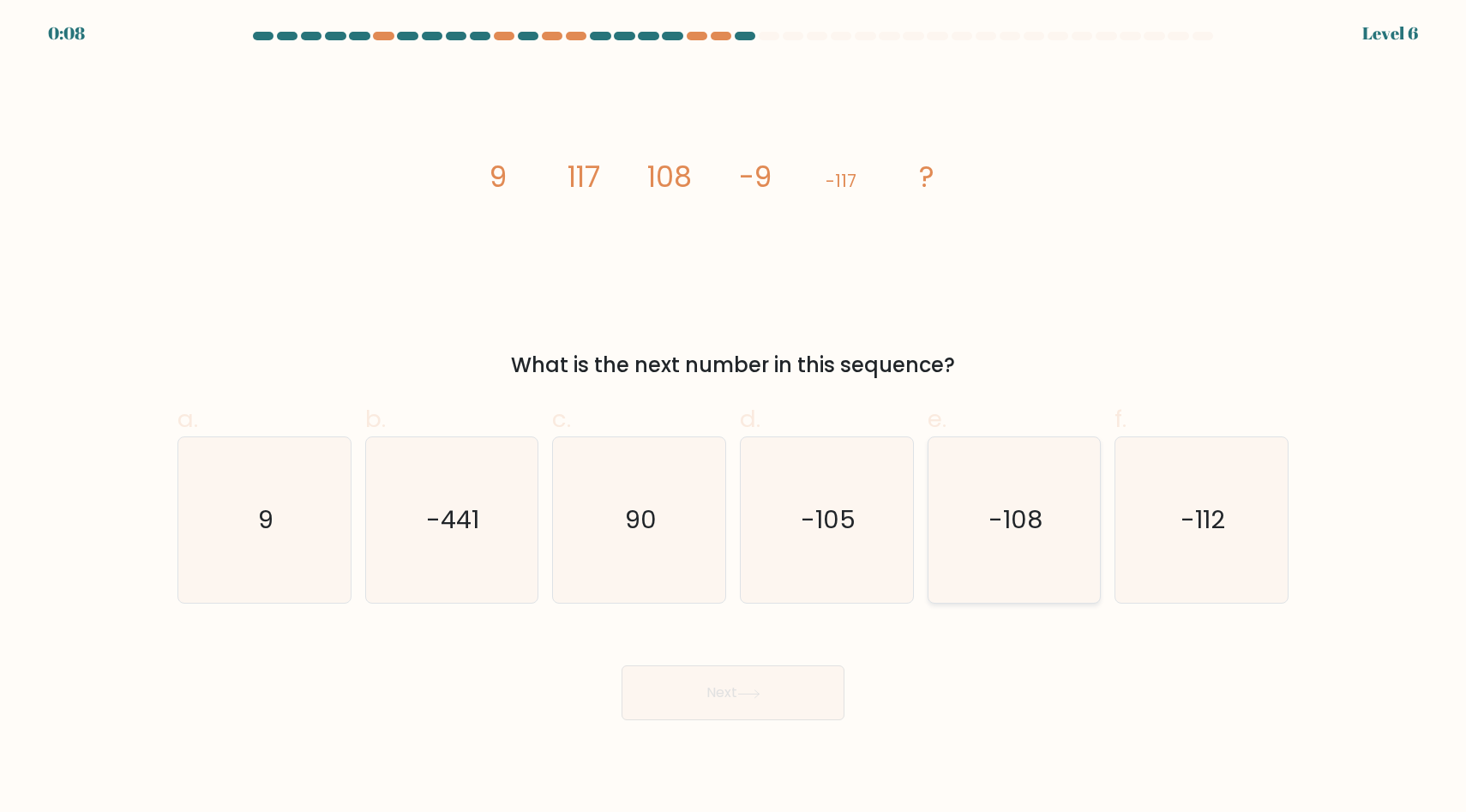
click at [980, 517] on icon "-108" at bounding box center [1013, 519] width 165 height 165
click at [733, 418] on input "e. -108" at bounding box center [733, 411] width 1 height 11
radio input "true"
click at [740, 707] on button "Next" at bounding box center [733, 692] width 223 height 54
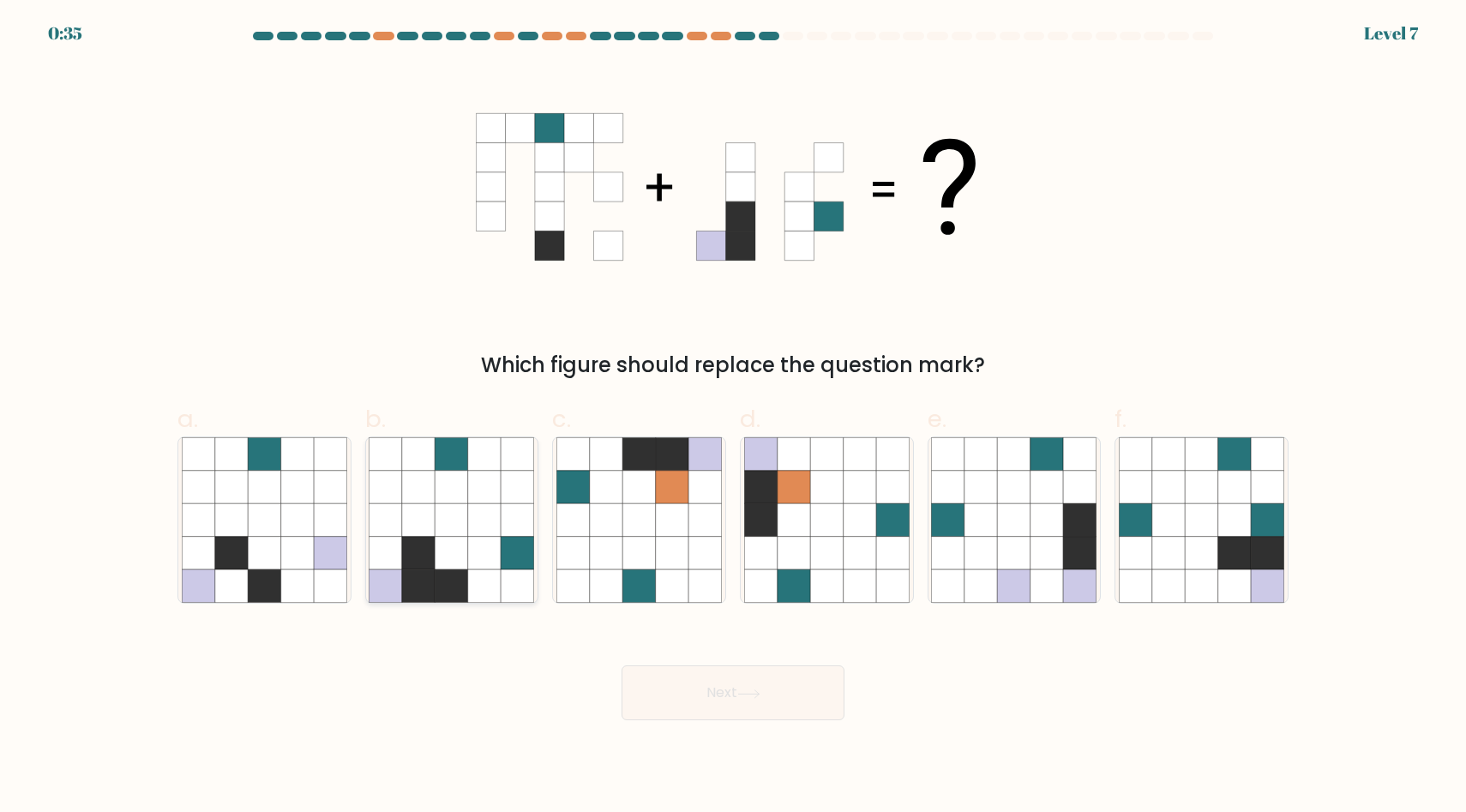
click at [451, 529] on icon at bounding box center [451, 520] width 33 height 33
click at [733, 418] on input "b." at bounding box center [733, 411] width 1 height 11
radio input "true"
click at [708, 709] on button "Next" at bounding box center [733, 692] width 223 height 54
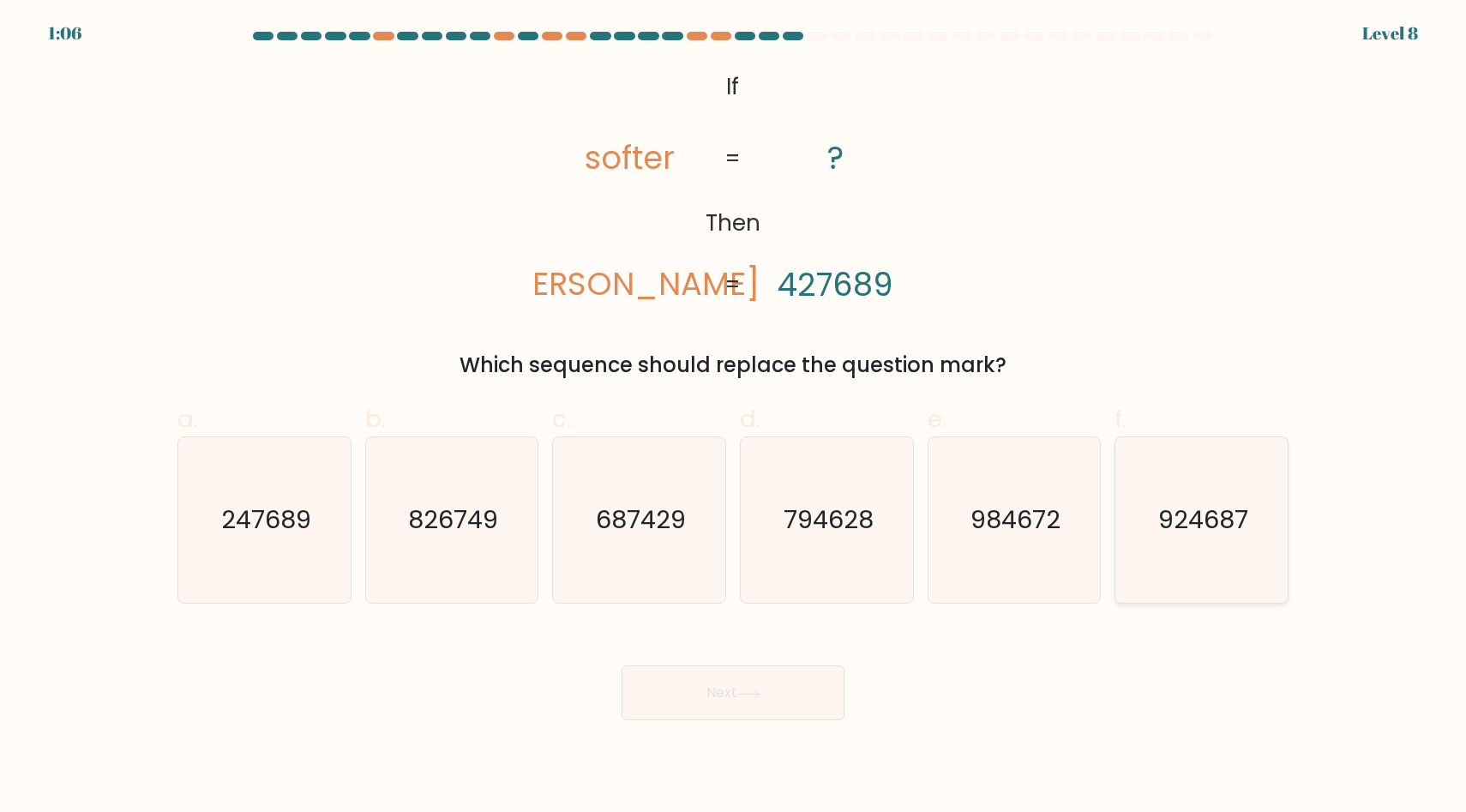
click at [1204, 526] on text "924687" at bounding box center [1203, 520] width 90 height 34
click at [733, 418] on input "f. 924687" at bounding box center [733, 411] width 1 height 11
radio input "true"
click at [694, 708] on button "Next" at bounding box center [733, 692] width 223 height 54
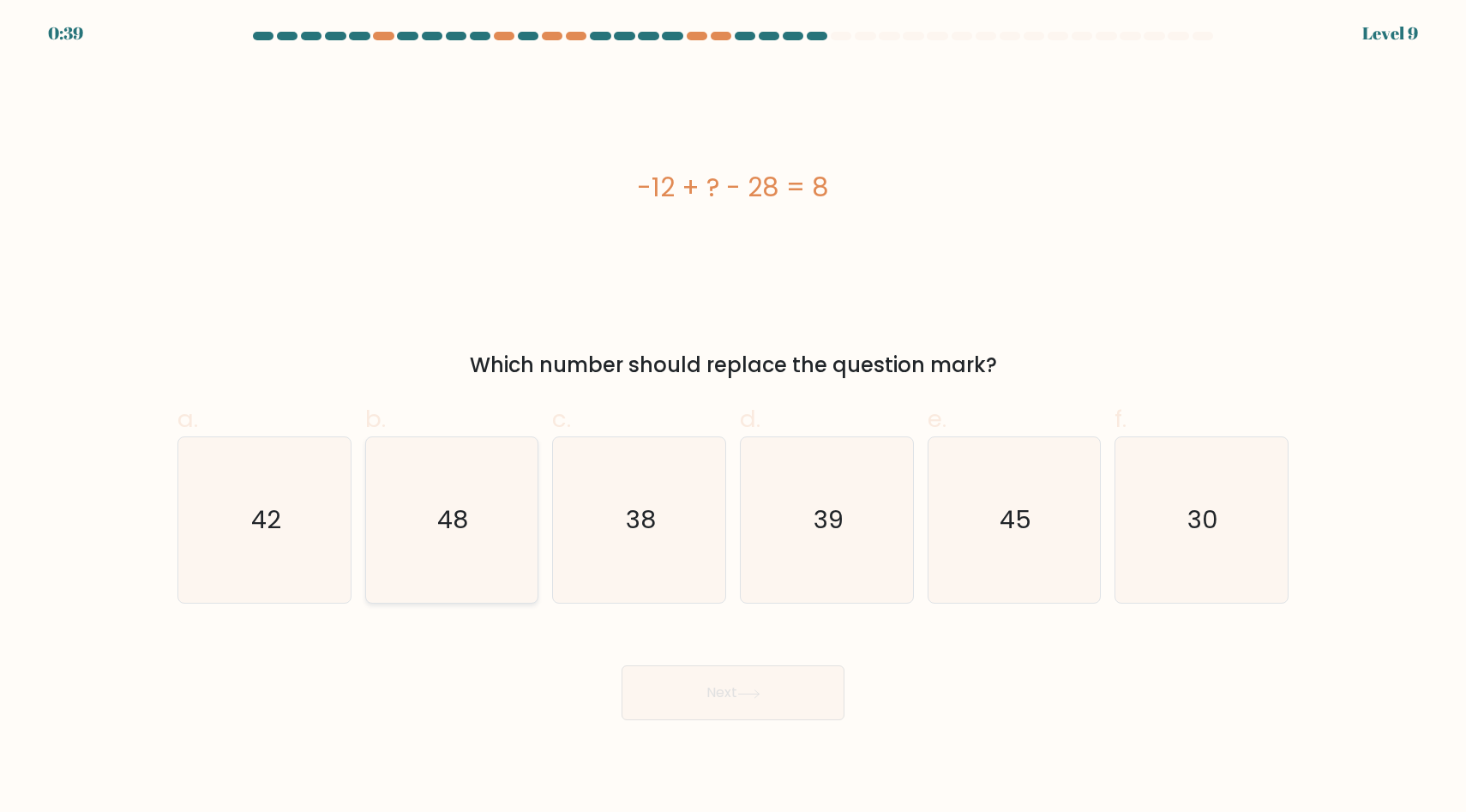
click at [436, 520] on icon "48" at bounding box center [451, 519] width 165 height 165
click at [733, 418] on input "b. 48" at bounding box center [733, 411] width 1 height 11
radio input "true"
click at [685, 705] on button "Next" at bounding box center [733, 692] width 223 height 54
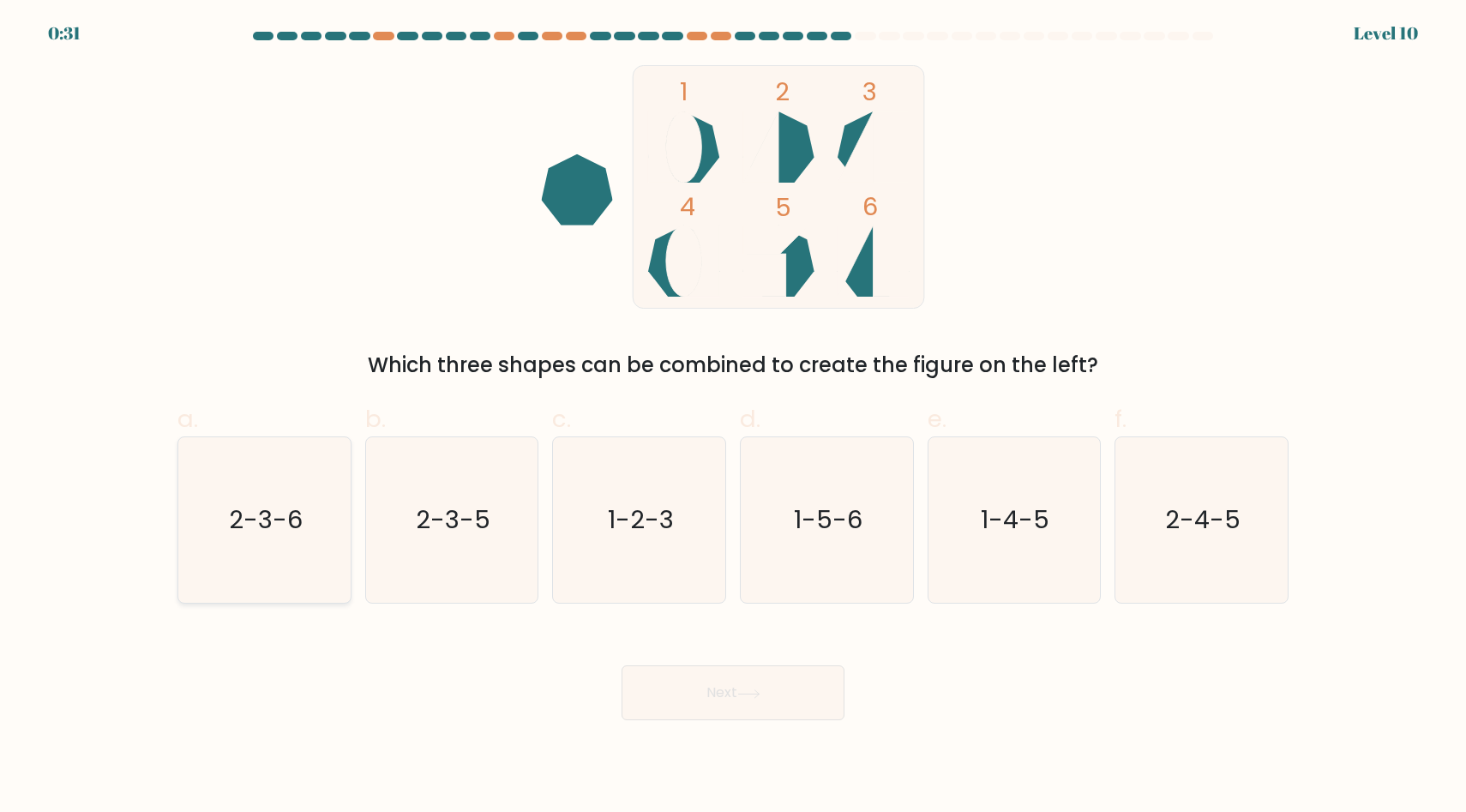
click at [332, 551] on icon "2-3-6" at bounding box center [264, 519] width 165 height 165
click at [733, 418] on input "a. 2-3-6" at bounding box center [733, 411] width 1 height 11
radio input "true"
click at [737, 700] on button "Next" at bounding box center [733, 692] width 223 height 54
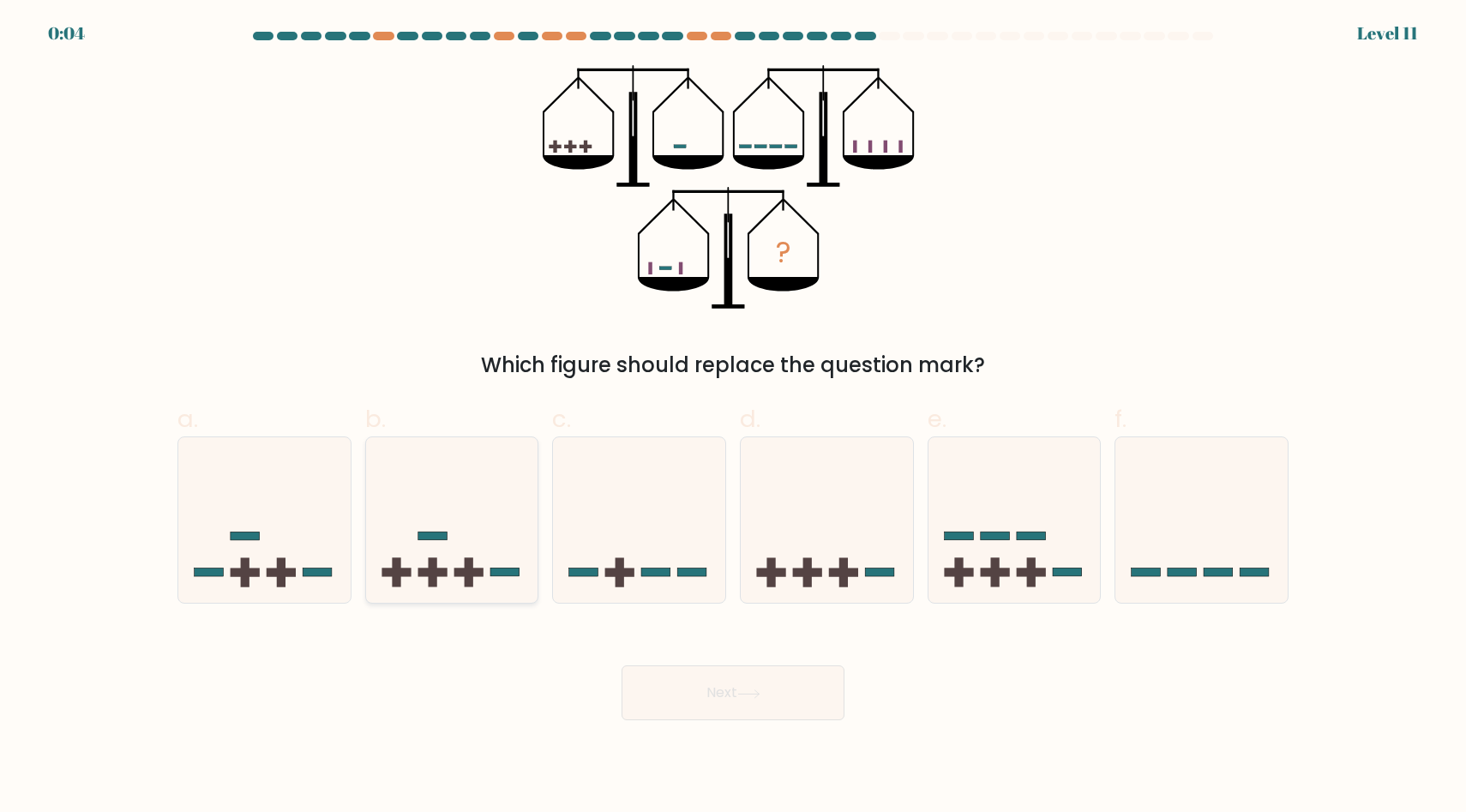
click at [428, 543] on icon at bounding box center [451, 519] width 172 height 142
click at [733, 418] on input "b." at bounding box center [733, 411] width 1 height 11
radio input "true"
click at [713, 694] on button "Next" at bounding box center [733, 692] width 223 height 54
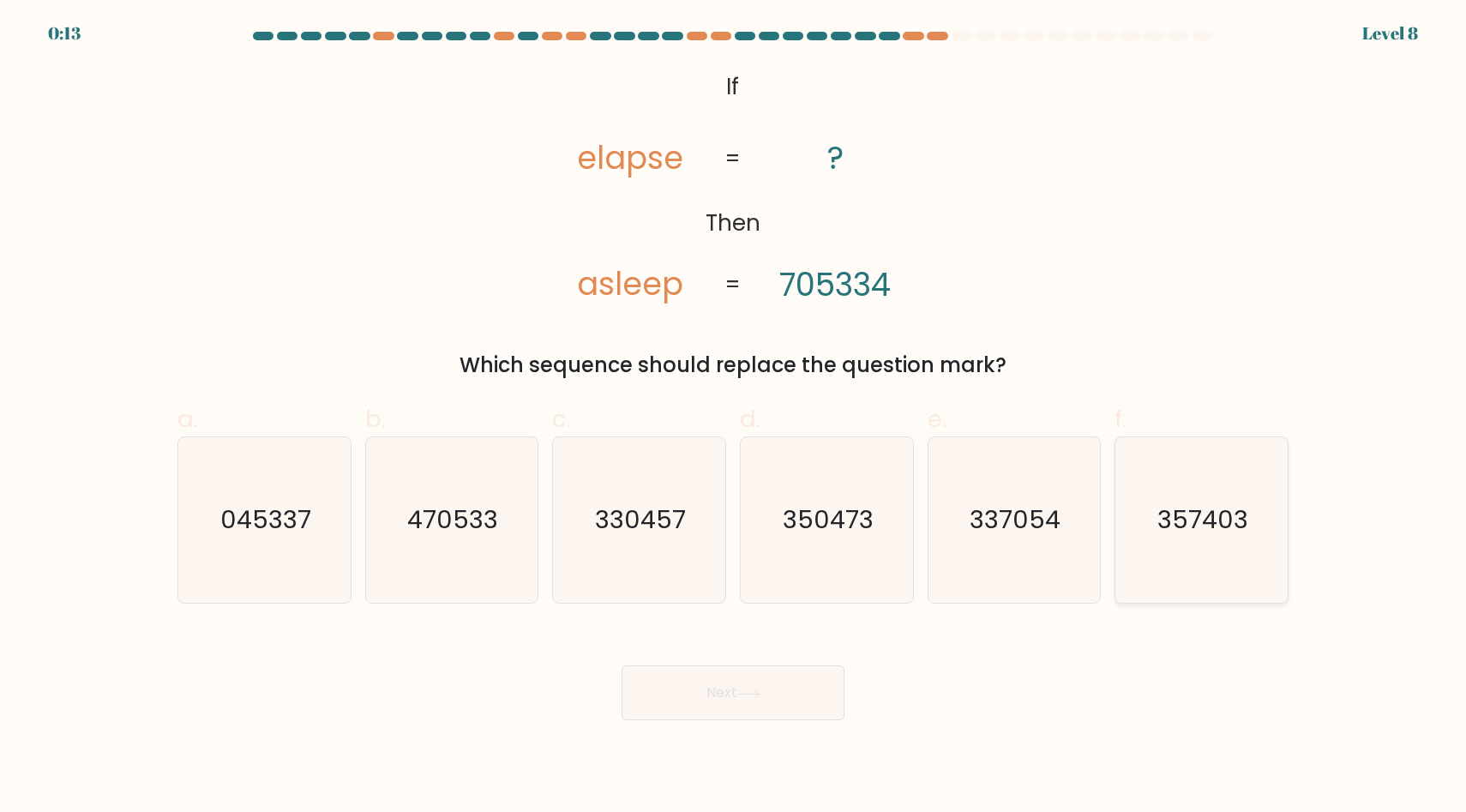
click at [1234, 503] on text "357403" at bounding box center [1204, 520] width 91 height 34
click at [733, 418] on input "f. 357403" at bounding box center [733, 411] width 1 height 11
radio input "true"
click at [801, 687] on button "Next" at bounding box center [733, 692] width 223 height 54
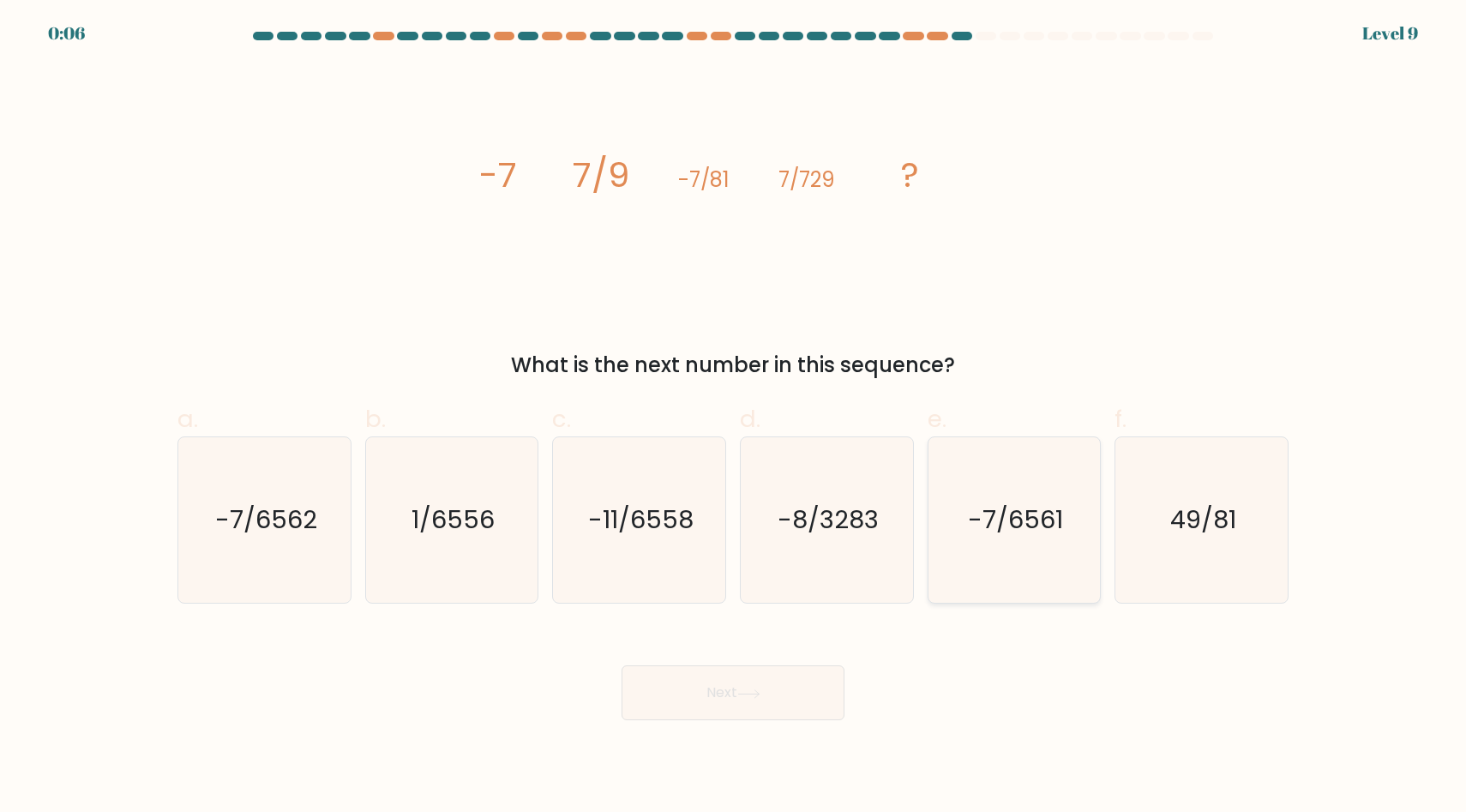
click at [1005, 510] on text "-7/6561" at bounding box center [1015, 520] width 95 height 34
click at [733, 418] on input "e. -7/6561" at bounding box center [733, 411] width 1 height 11
radio input "true"
click at [769, 692] on button "Next" at bounding box center [733, 692] width 223 height 54
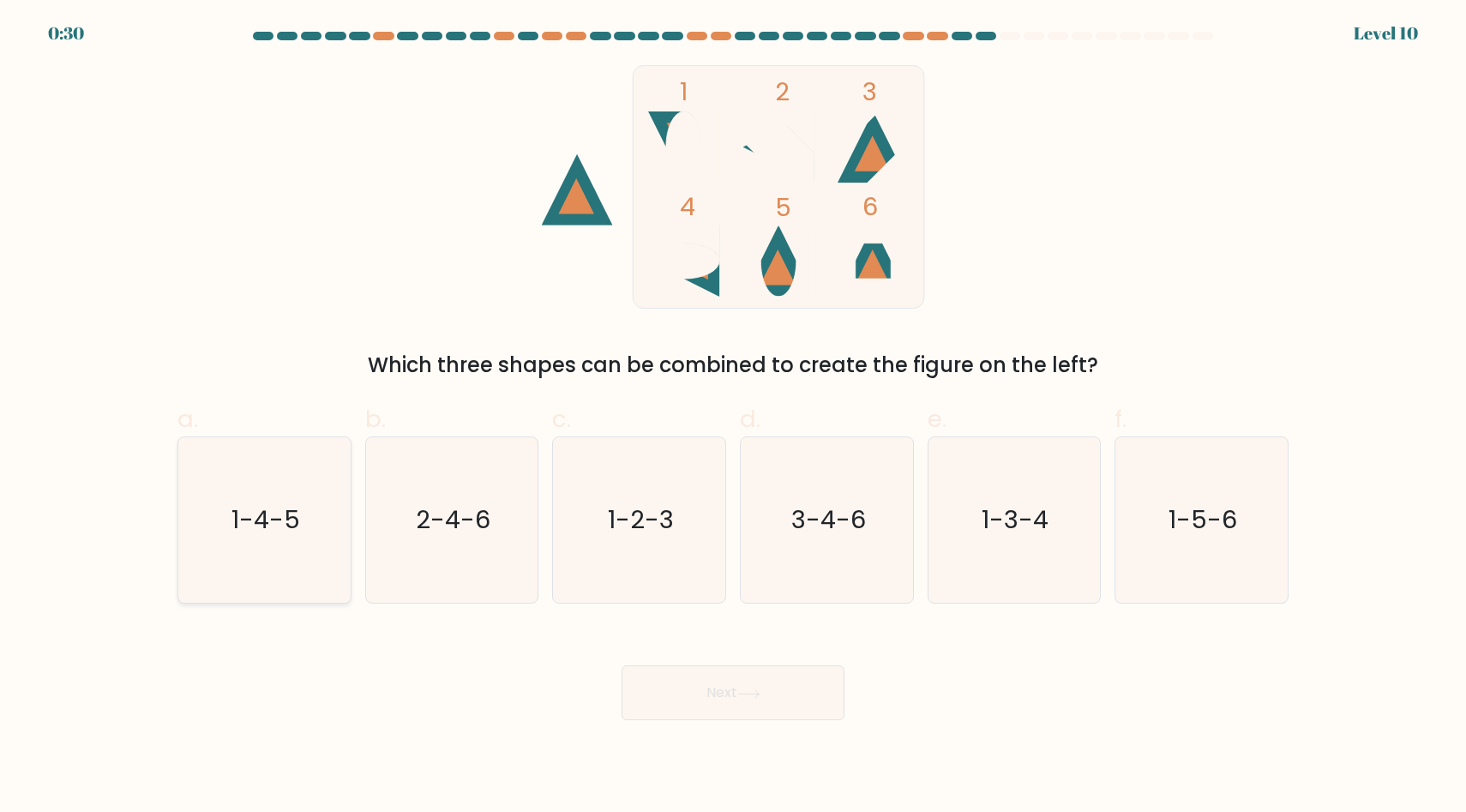
click at [219, 500] on icon "1-4-5" at bounding box center [264, 519] width 165 height 165
click at [733, 418] on input "a. 1-4-5" at bounding box center [733, 411] width 1 height 11
radio input "true"
click at [703, 705] on button "Next" at bounding box center [733, 692] width 223 height 54
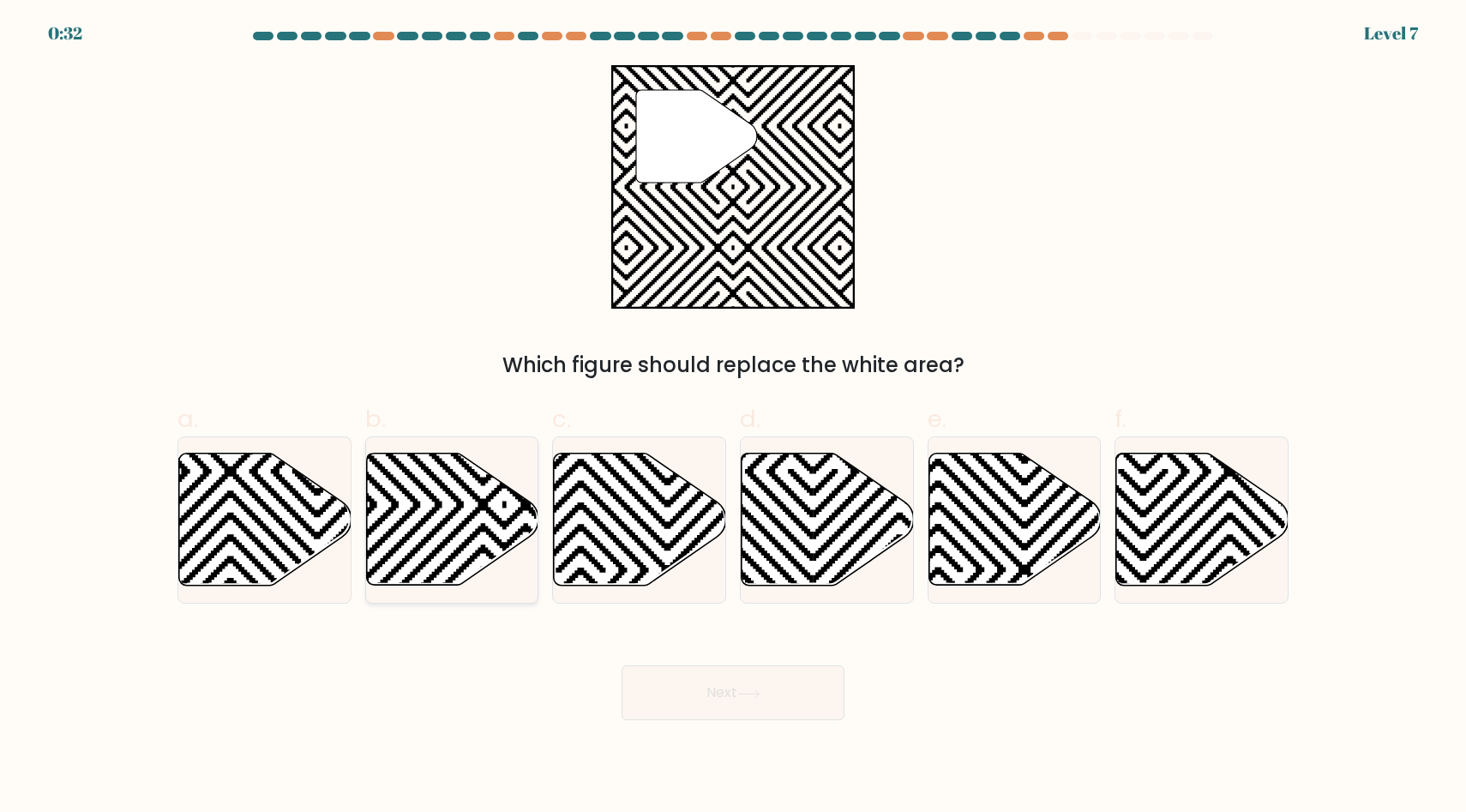
click at [396, 509] on icon at bounding box center [451, 519] width 172 height 132
click at [733, 418] on input "b." at bounding box center [733, 411] width 1 height 11
radio input "true"
click at [694, 692] on button "Next" at bounding box center [733, 692] width 223 height 54
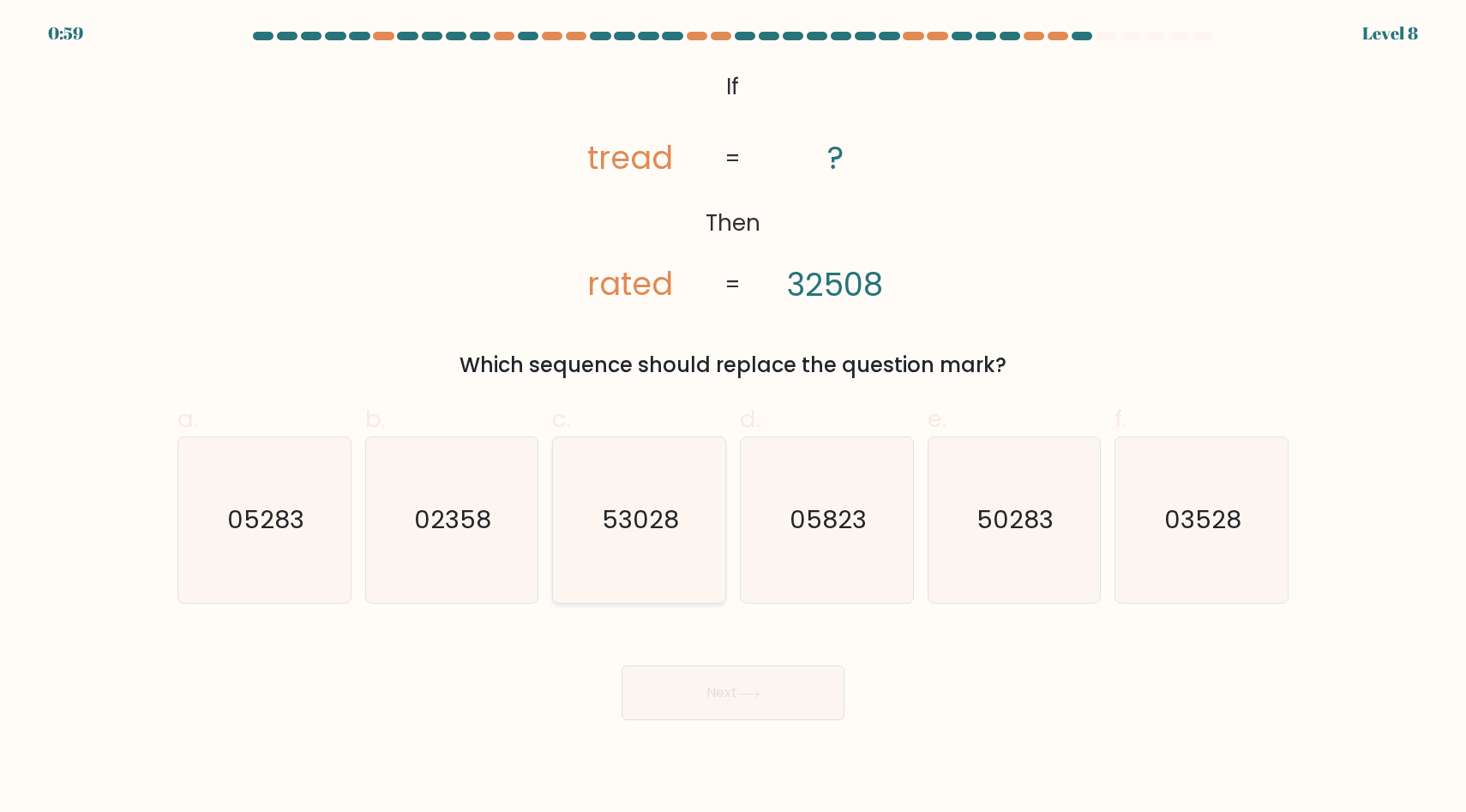
click at [626, 510] on text "53028" at bounding box center [641, 520] width 77 height 34
click at [733, 418] on input "c. 53028" at bounding box center [733, 411] width 1 height 11
radio input "true"
click at [692, 691] on button "Next" at bounding box center [733, 692] width 223 height 54
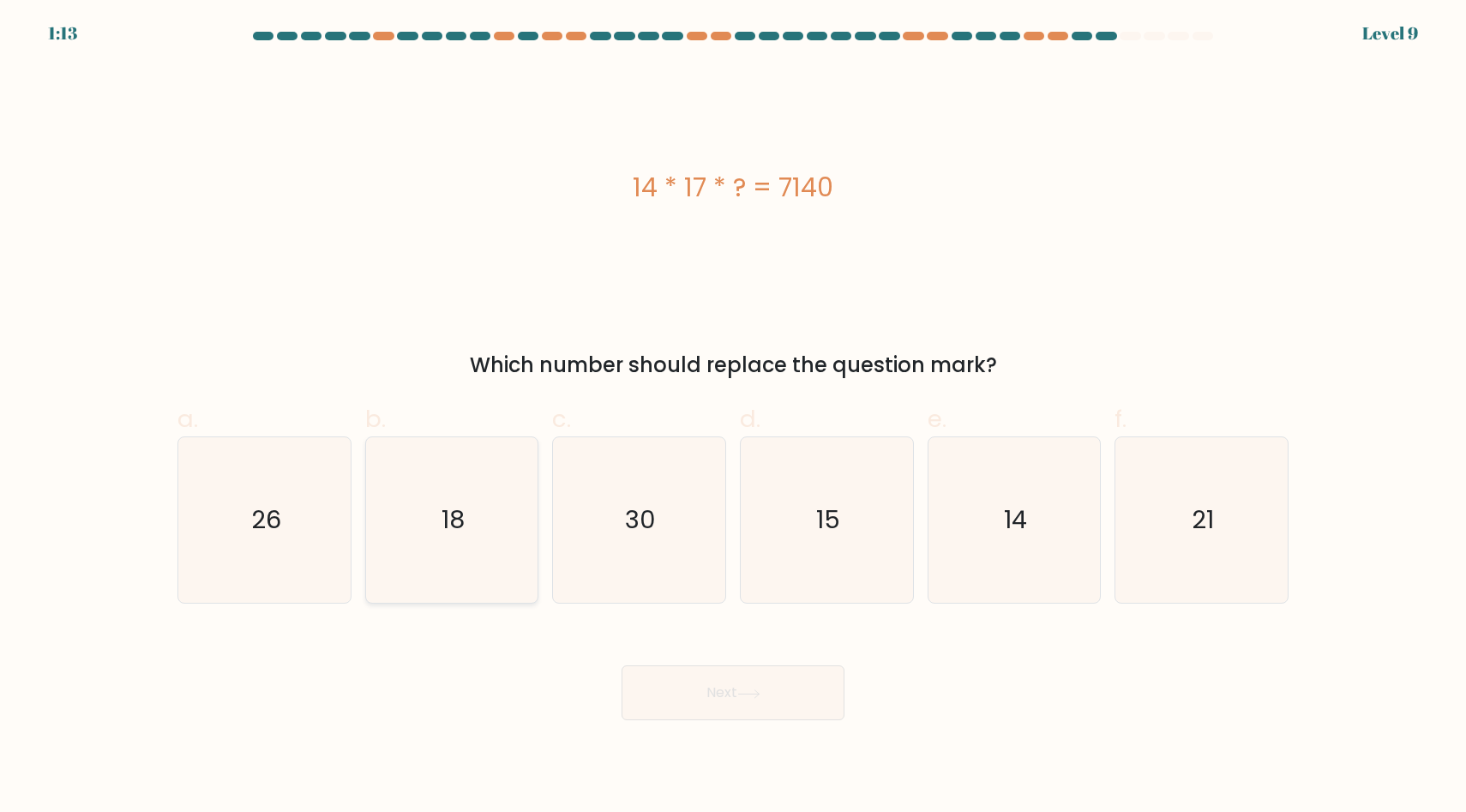
click at [451, 571] on icon "18" at bounding box center [451, 519] width 165 height 165
click at [733, 418] on input "b. 18" at bounding box center [733, 411] width 1 height 11
radio input "true"
click at [807, 491] on icon "15" at bounding box center [826, 519] width 165 height 165
click at [733, 418] on input "d. 15" at bounding box center [733, 411] width 1 height 11
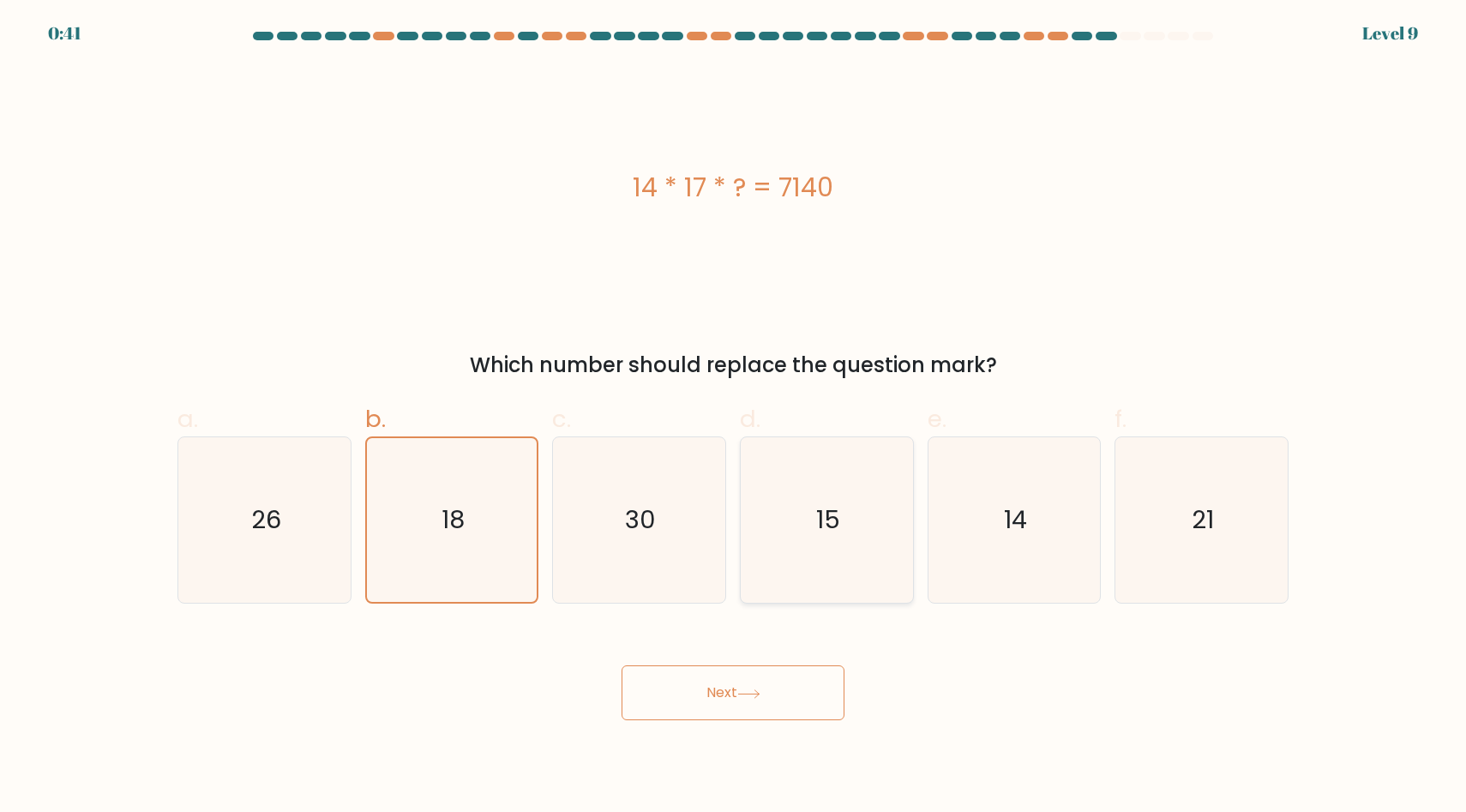
radio input "true"
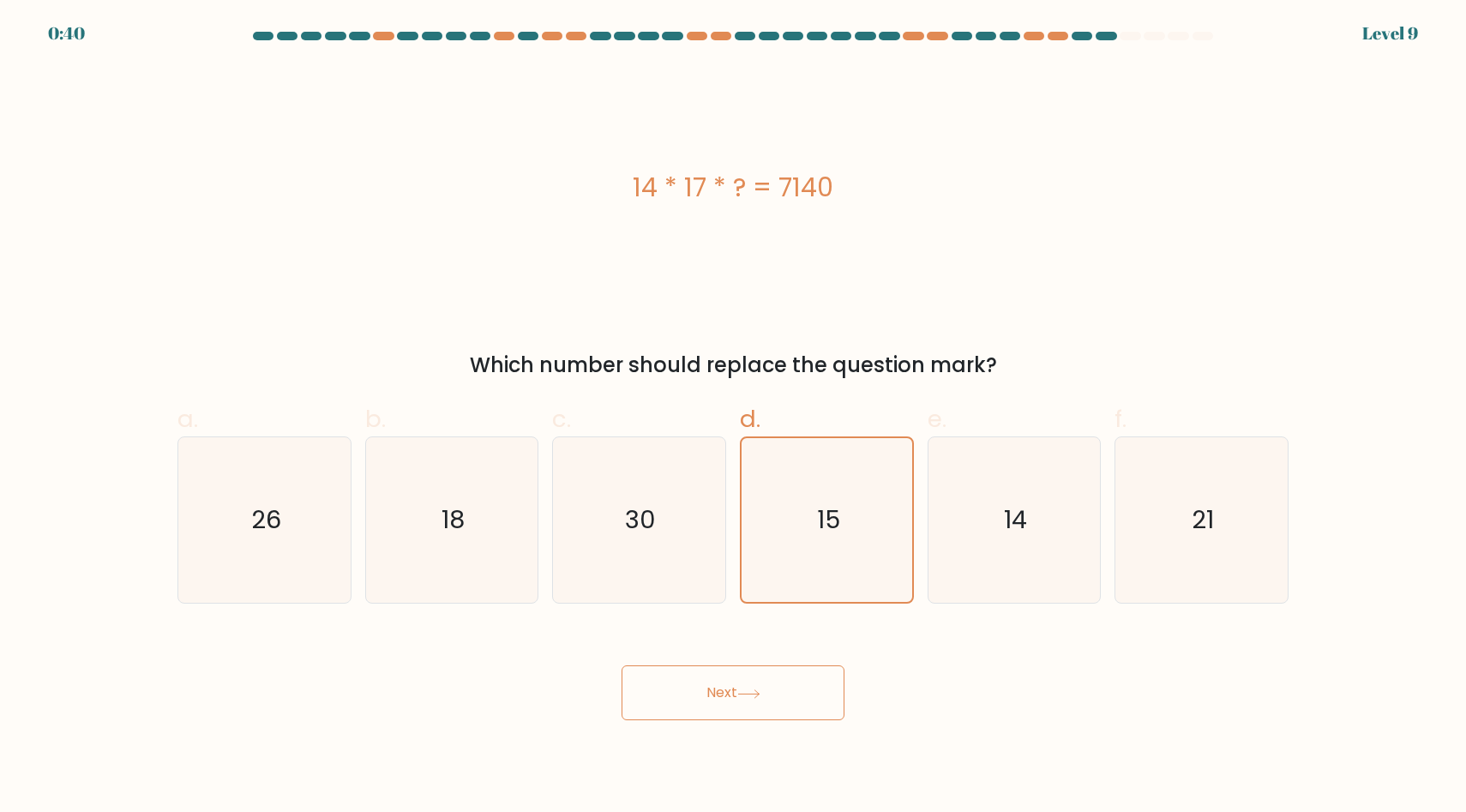
click at [748, 702] on button "Next" at bounding box center [733, 692] width 223 height 54
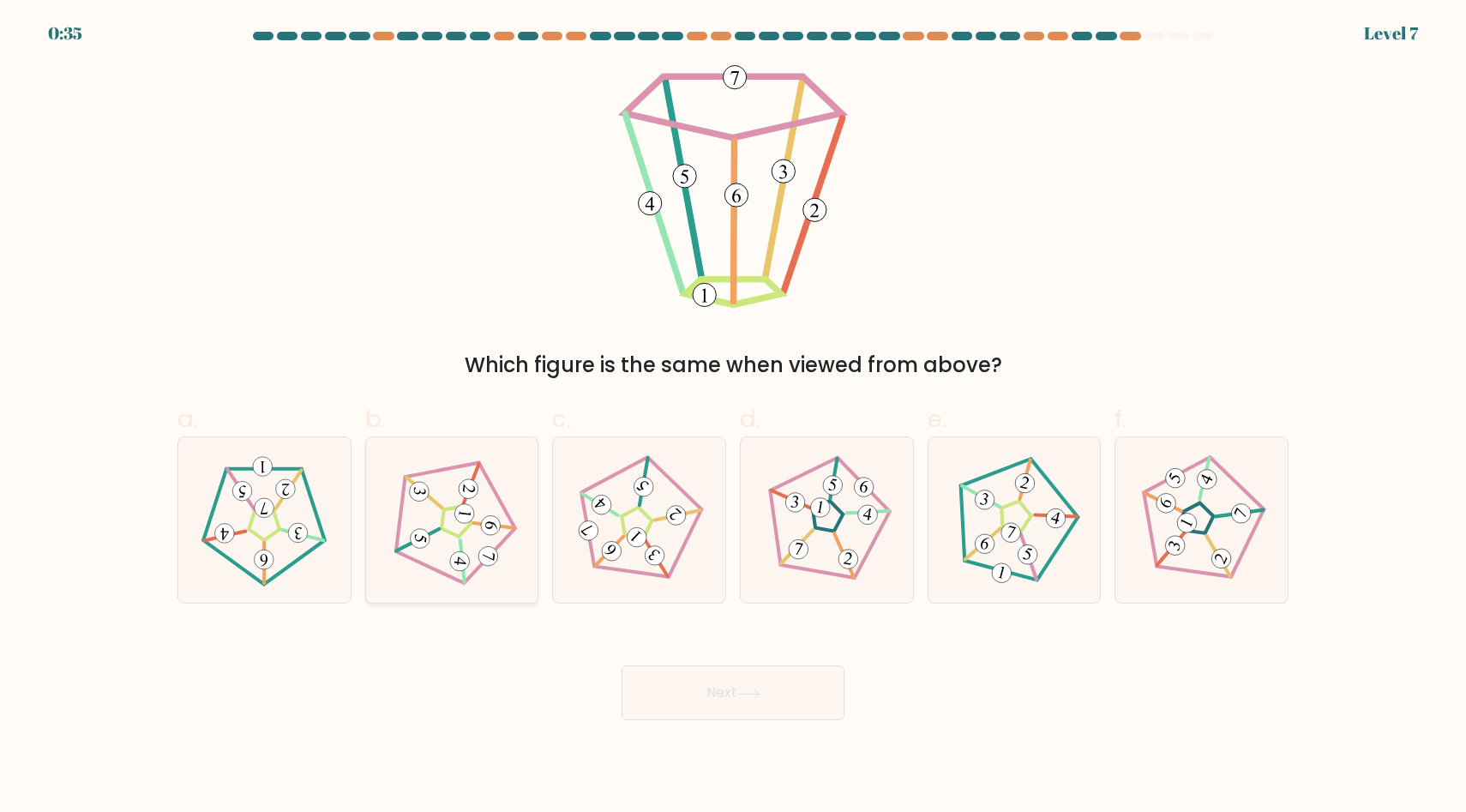
click at [471, 534] on icon at bounding box center [451, 520] width 132 height 132
click at [733, 418] on input "b." at bounding box center [733, 411] width 1 height 11
radio input "true"
click at [716, 701] on button "Next" at bounding box center [733, 692] width 223 height 54
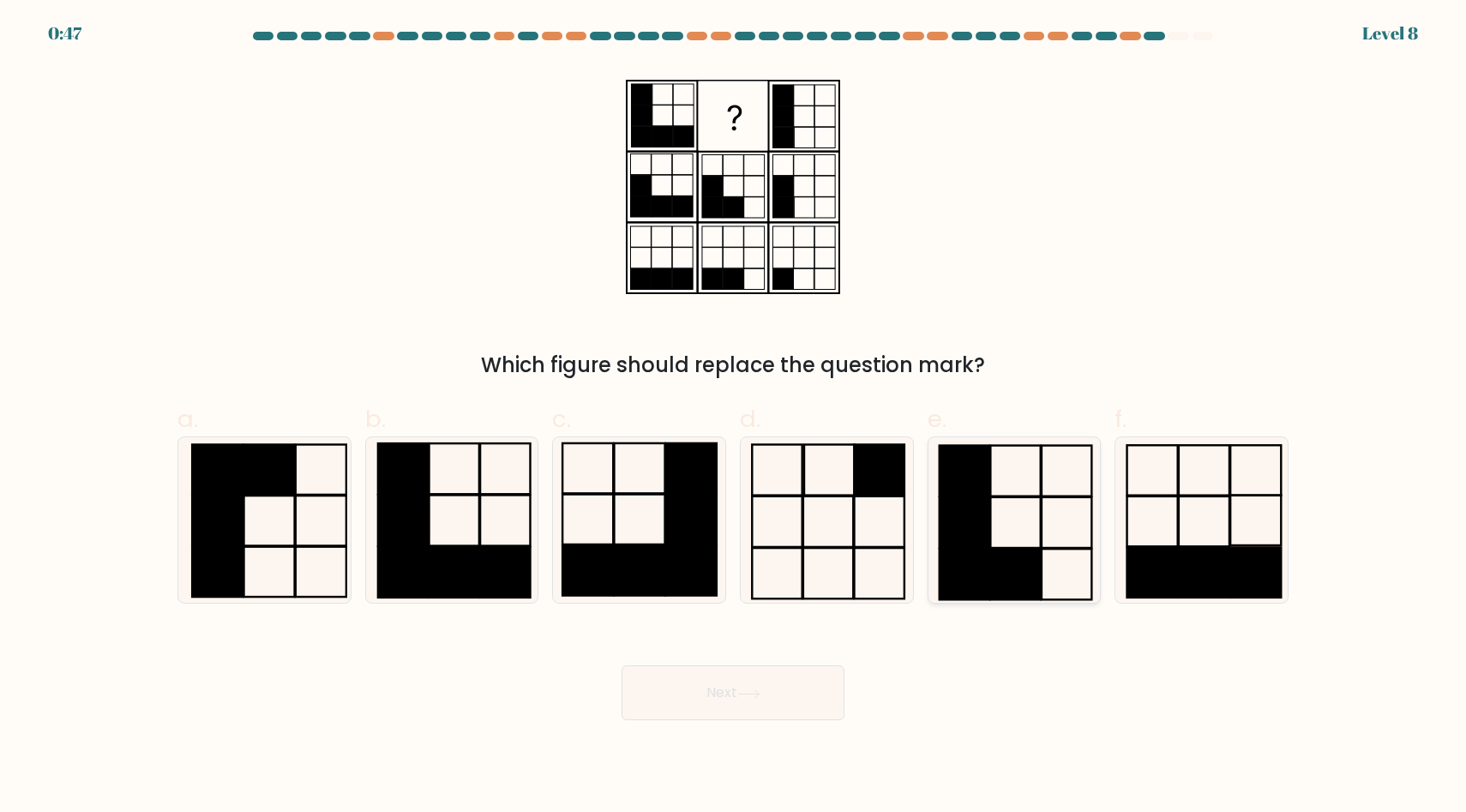
click at [980, 562] on rect at bounding box center [965, 575] width 50 height 51
click at [733, 418] on input "e." at bounding box center [733, 411] width 1 height 11
radio input "true"
click at [774, 700] on button "Next" at bounding box center [733, 692] width 223 height 54
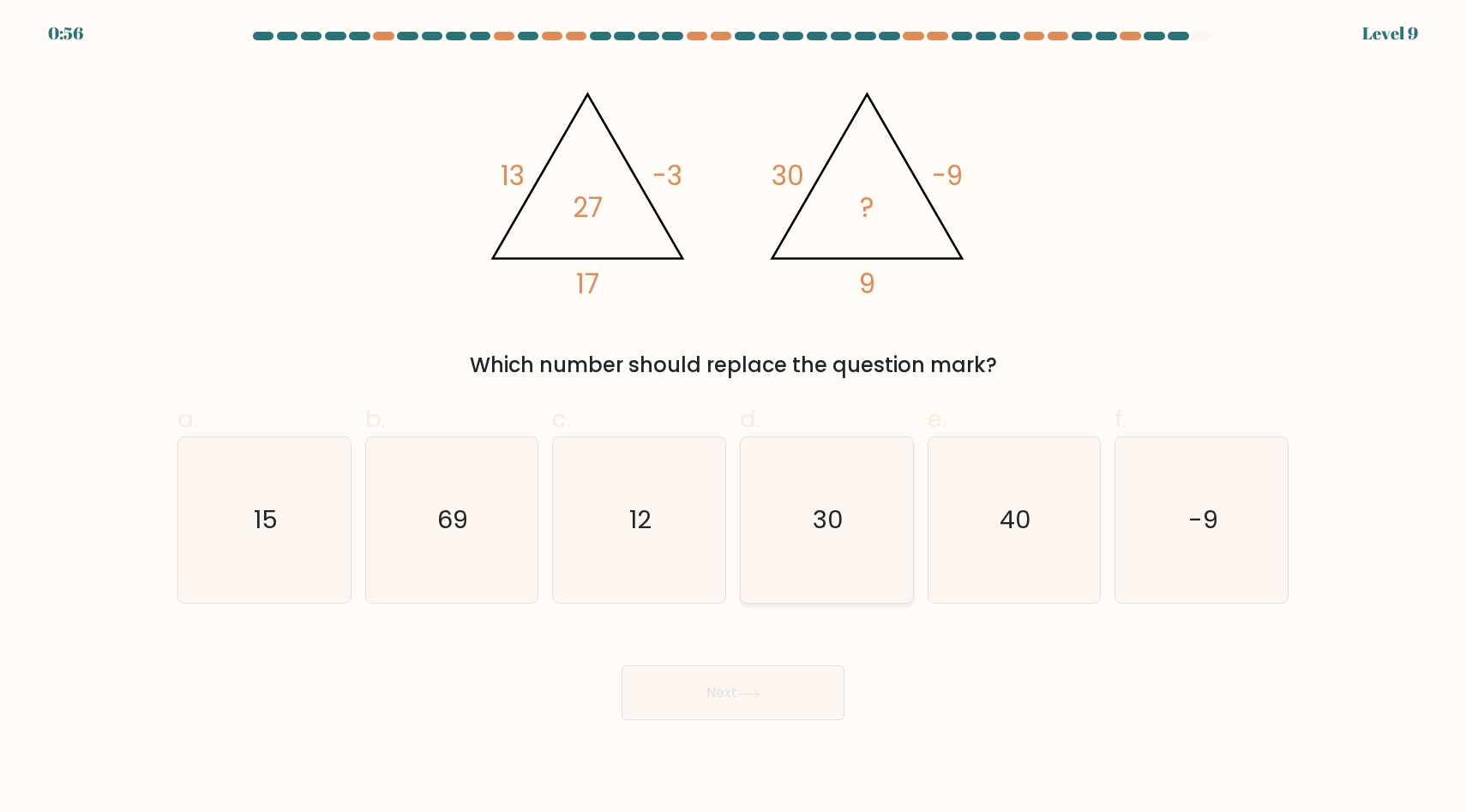
click at [811, 566] on icon "30" at bounding box center [826, 519] width 165 height 165
click at [733, 418] on input "d. 30" at bounding box center [733, 411] width 1 height 11
radio input "true"
click at [765, 707] on button "Next" at bounding box center [733, 692] width 223 height 54
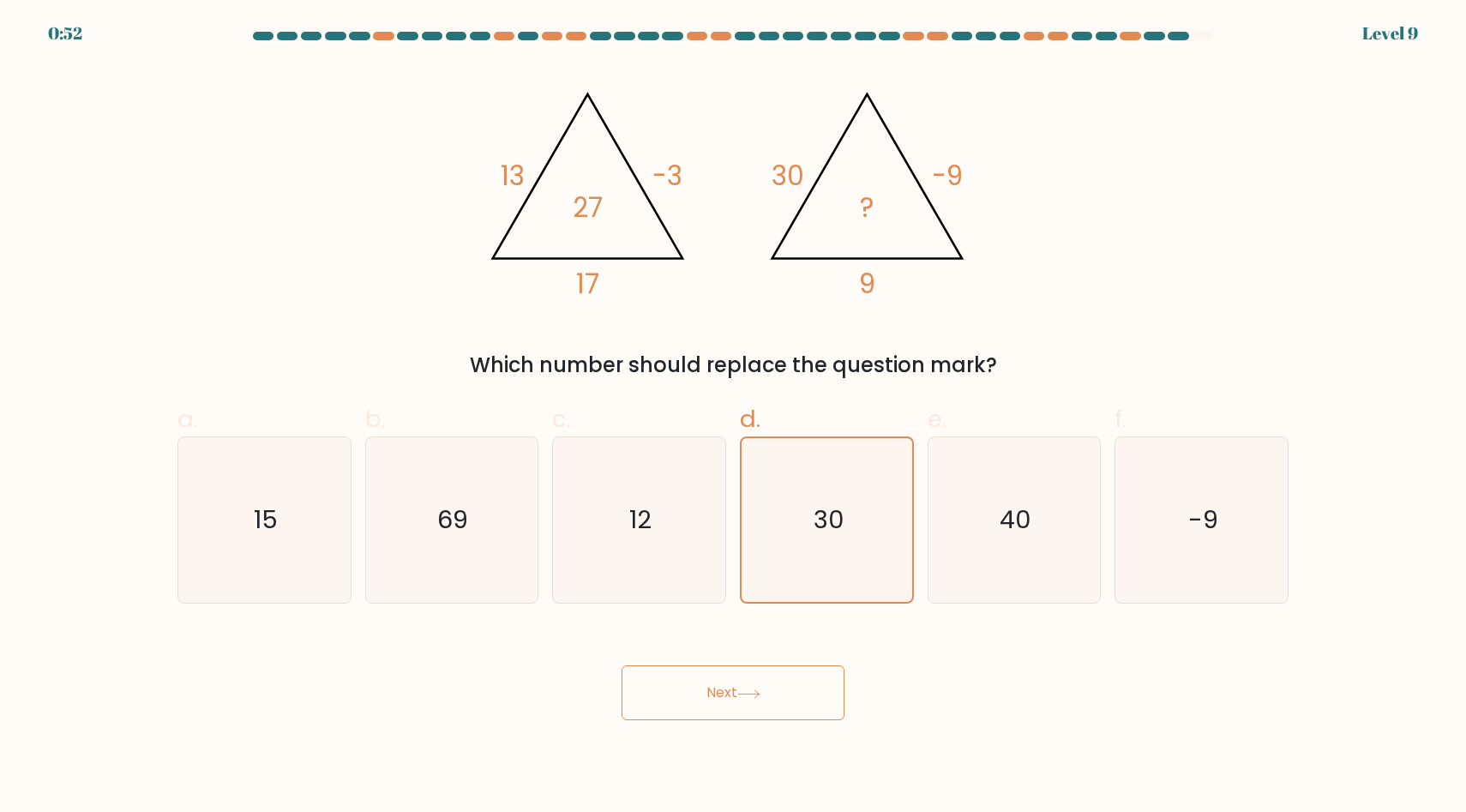
click at [760, 690] on icon at bounding box center [749, 694] width 23 height 10
click at [701, 690] on button "Next" at bounding box center [733, 692] width 223 height 54
click at [788, 582] on icon "30" at bounding box center [827, 520] width 164 height 164
click at [733, 418] on input "d. 30" at bounding box center [733, 411] width 1 height 11
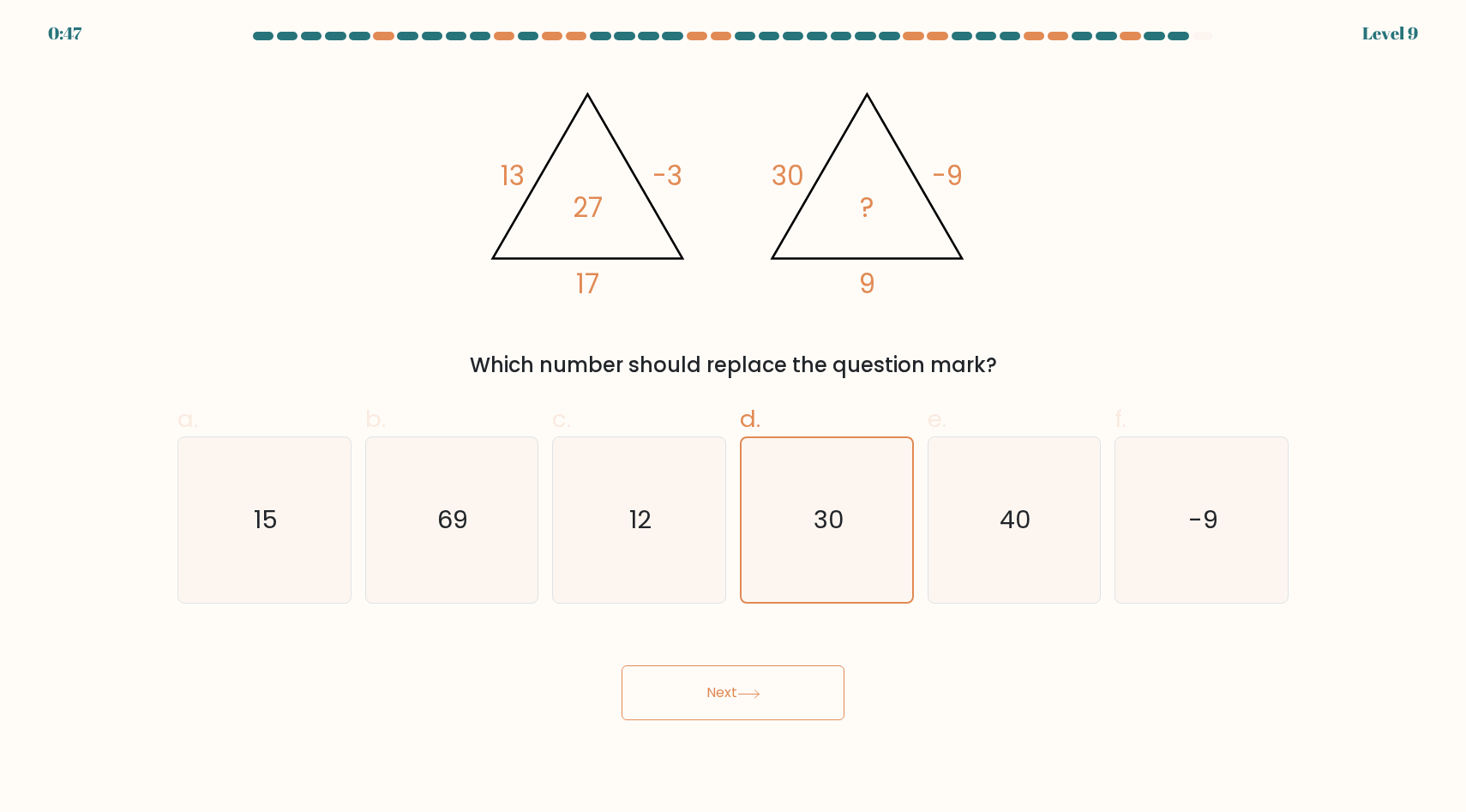
click at [746, 688] on button "Next" at bounding box center [733, 692] width 223 height 54
click at [783, 697] on button "Next" at bounding box center [733, 692] width 223 height 54
